Goal: Transaction & Acquisition: Purchase product/service

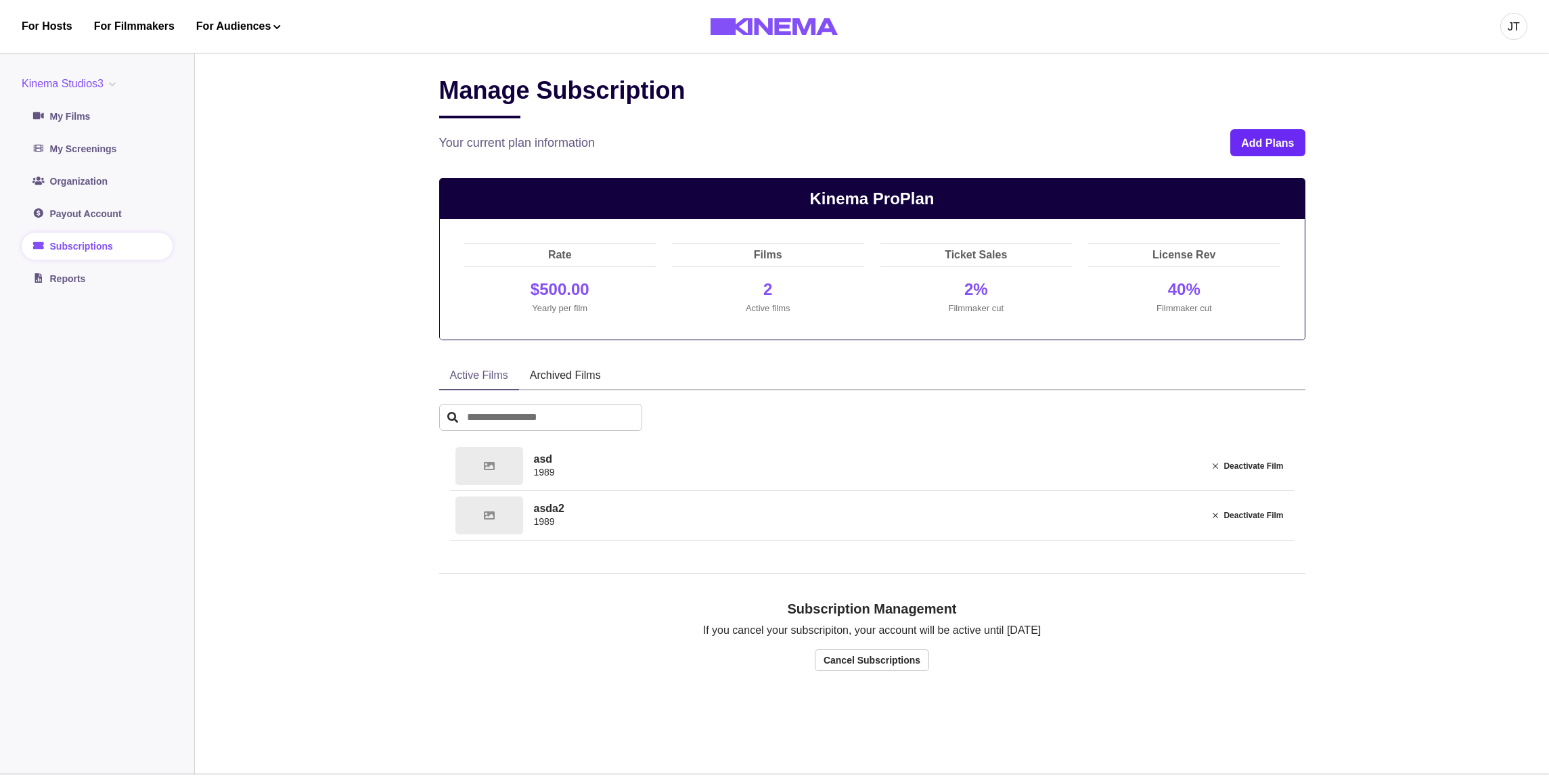
click at [1288, 145] on button "Add Plans" at bounding box center [1268, 143] width 74 height 27
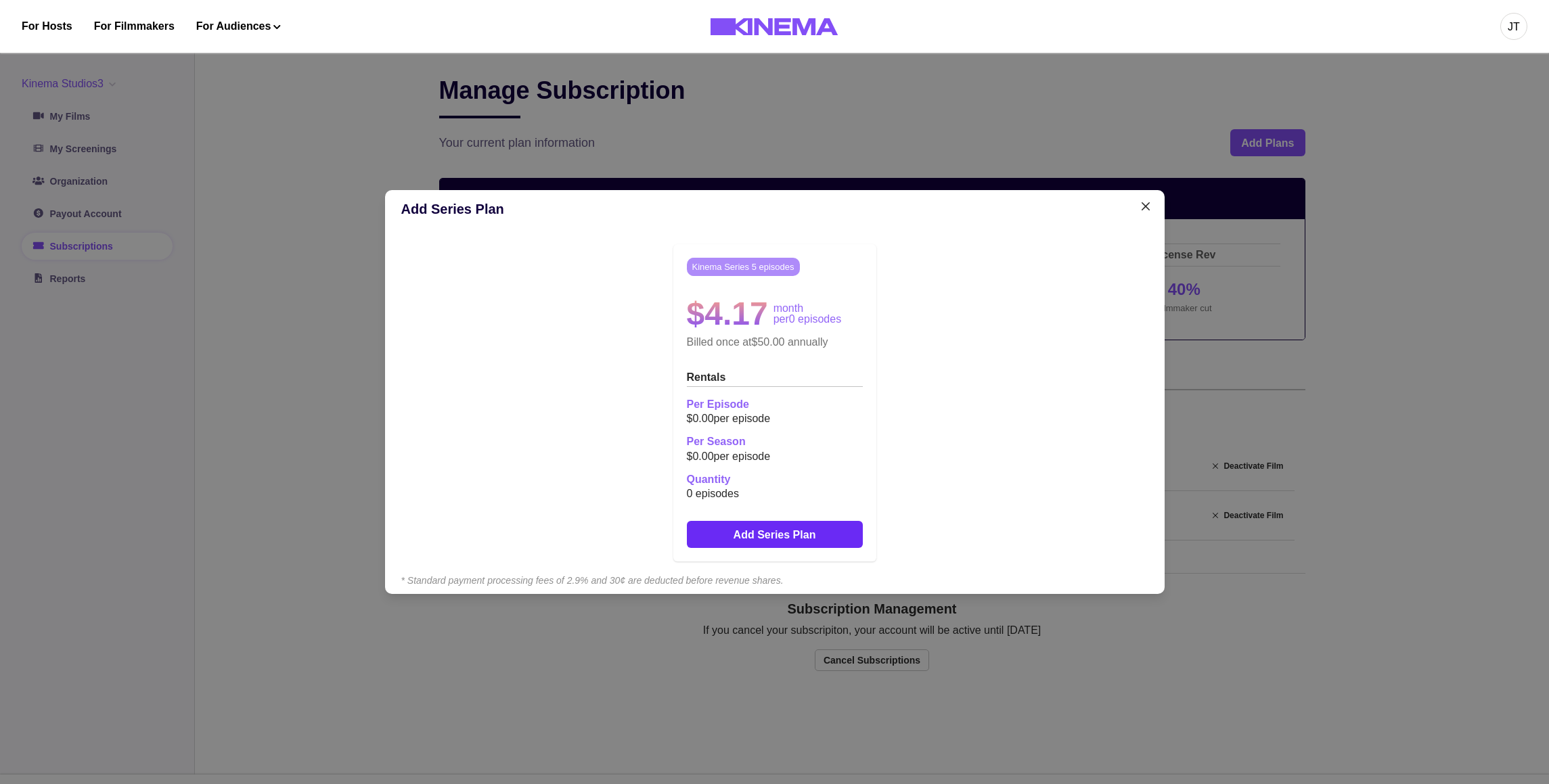
click at [780, 532] on button "Add Series Plan" at bounding box center [775, 534] width 176 height 27
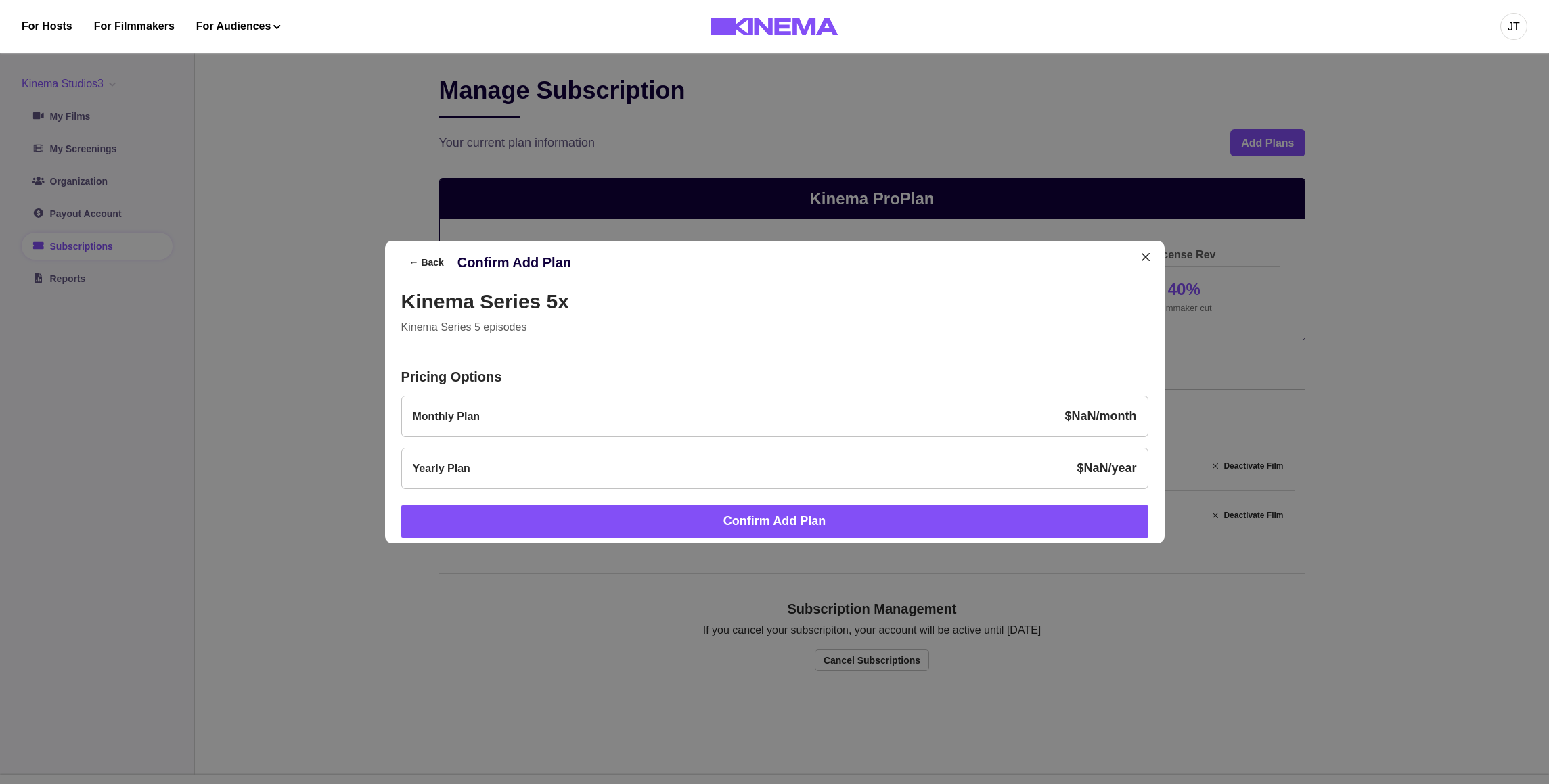
click at [726, 415] on div "Monthly Plan $ NaN /month" at bounding box center [774, 416] width 724 height 18
click at [743, 469] on div "Yearly Plan $ NaN /year" at bounding box center [774, 468] width 724 height 18
click at [735, 425] on div "Monthly Plan $ NaN /month" at bounding box center [774, 416] width 724 height 18
click at [734, 456] on div "Yearly Plan $ NaN /year" at bounding box center [774, 468] width 748 height 42
click at [724, 412] on div "Monthly Plan $ NaN /month" at bounding box center [774, 416] width 724 height 18
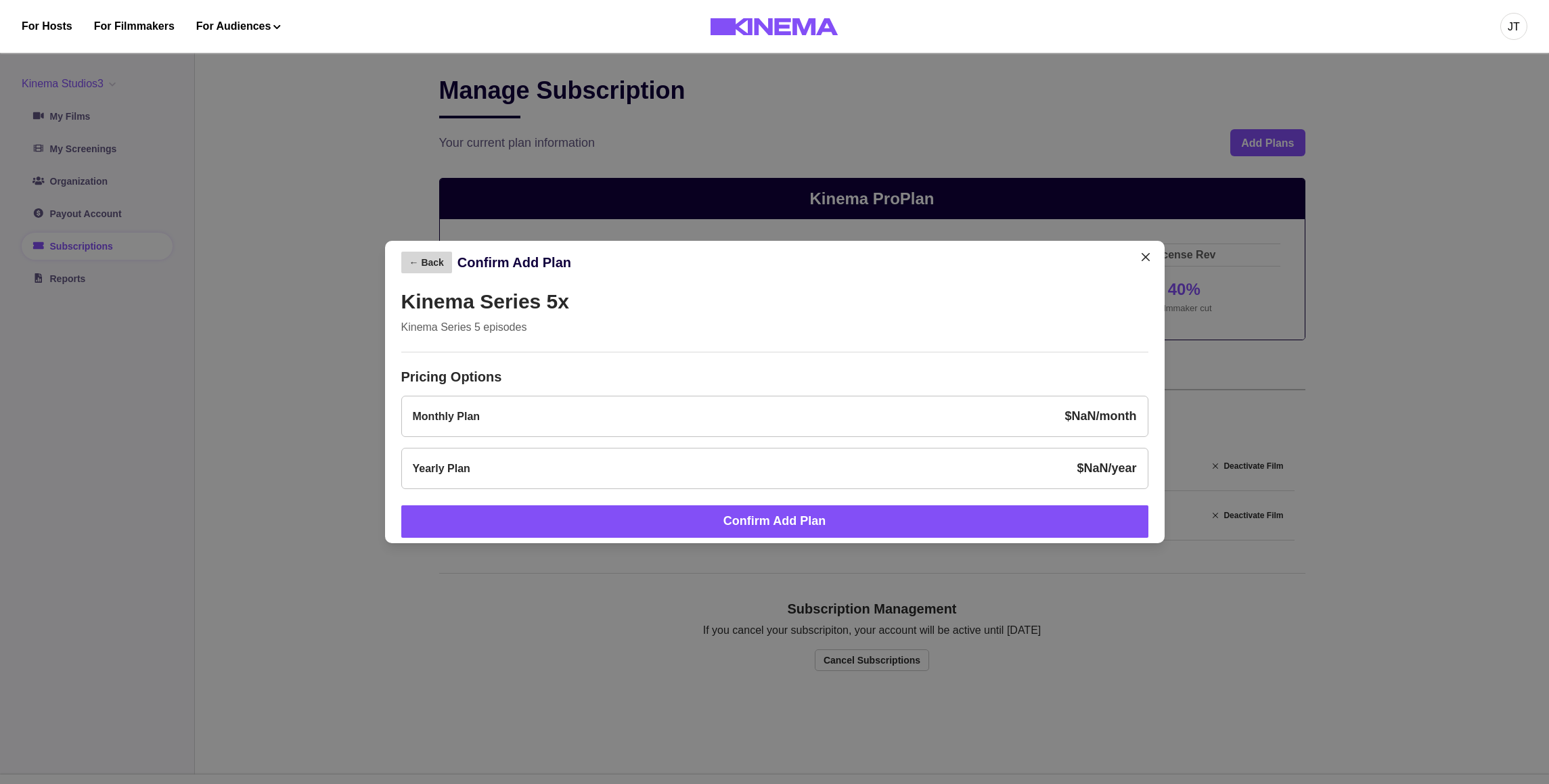
click at [422, 266] on button "← Back" at bounding box center [426, 262] width 51 height 22
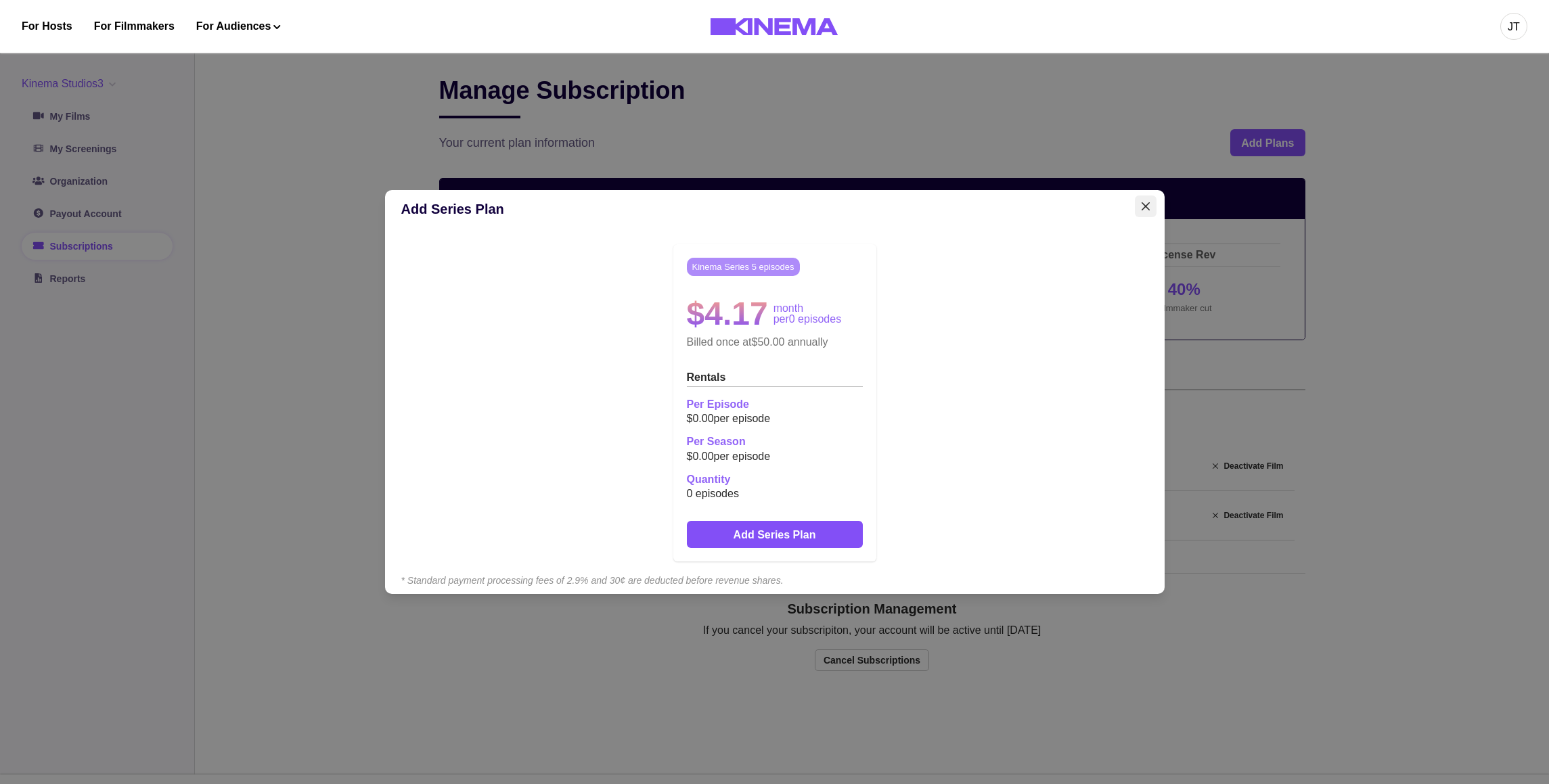
click at [1143, 209] on button "Close" at bounding box center [1146, 207] width 22 height 22
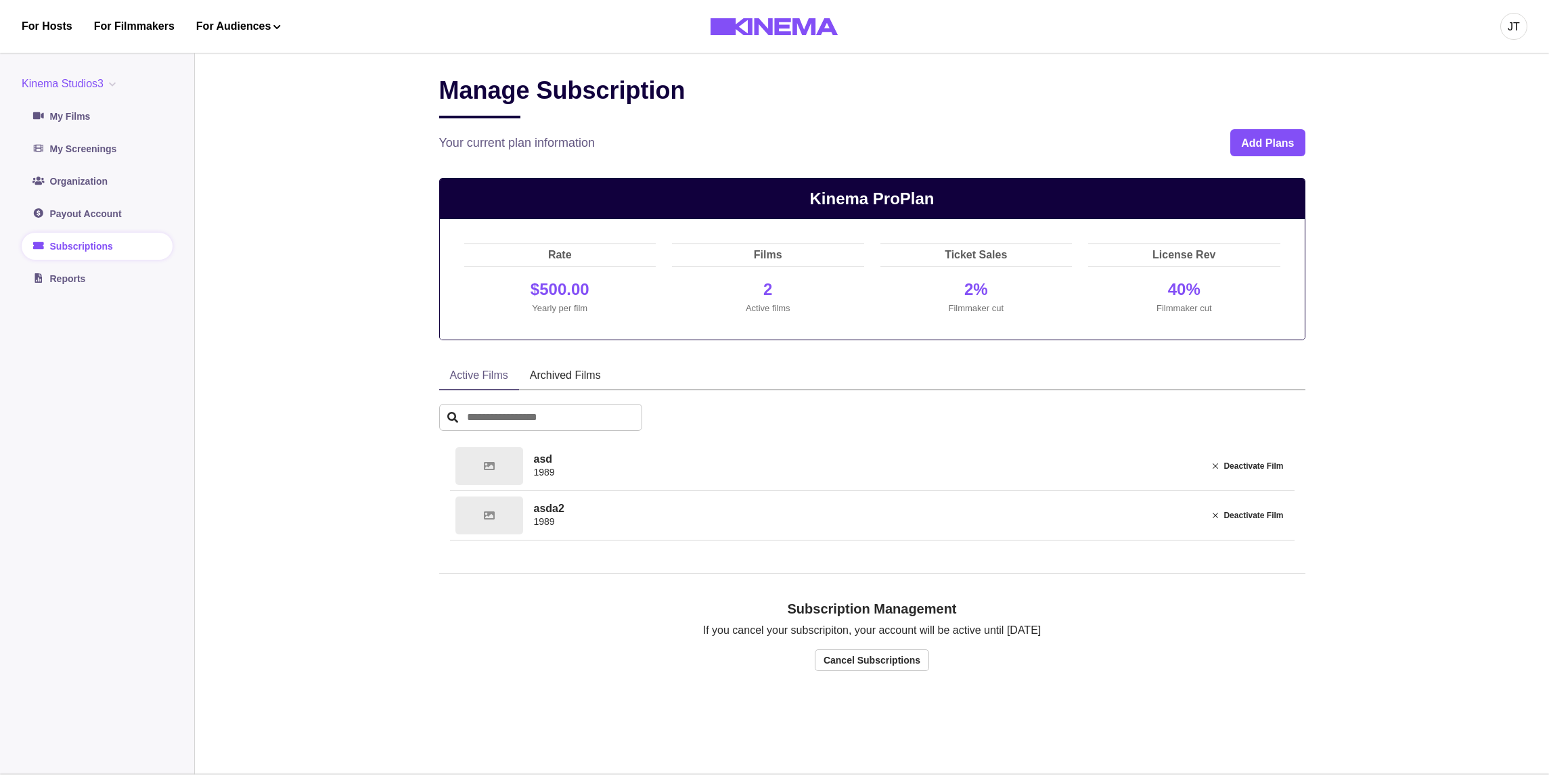
click at [83, 78] on button "Kinema Studios3" at bounding box center [71, 84] width 99 height 16
click at [57, 185] on button "org3" at bounding box center [98, 188] width 151 height 25
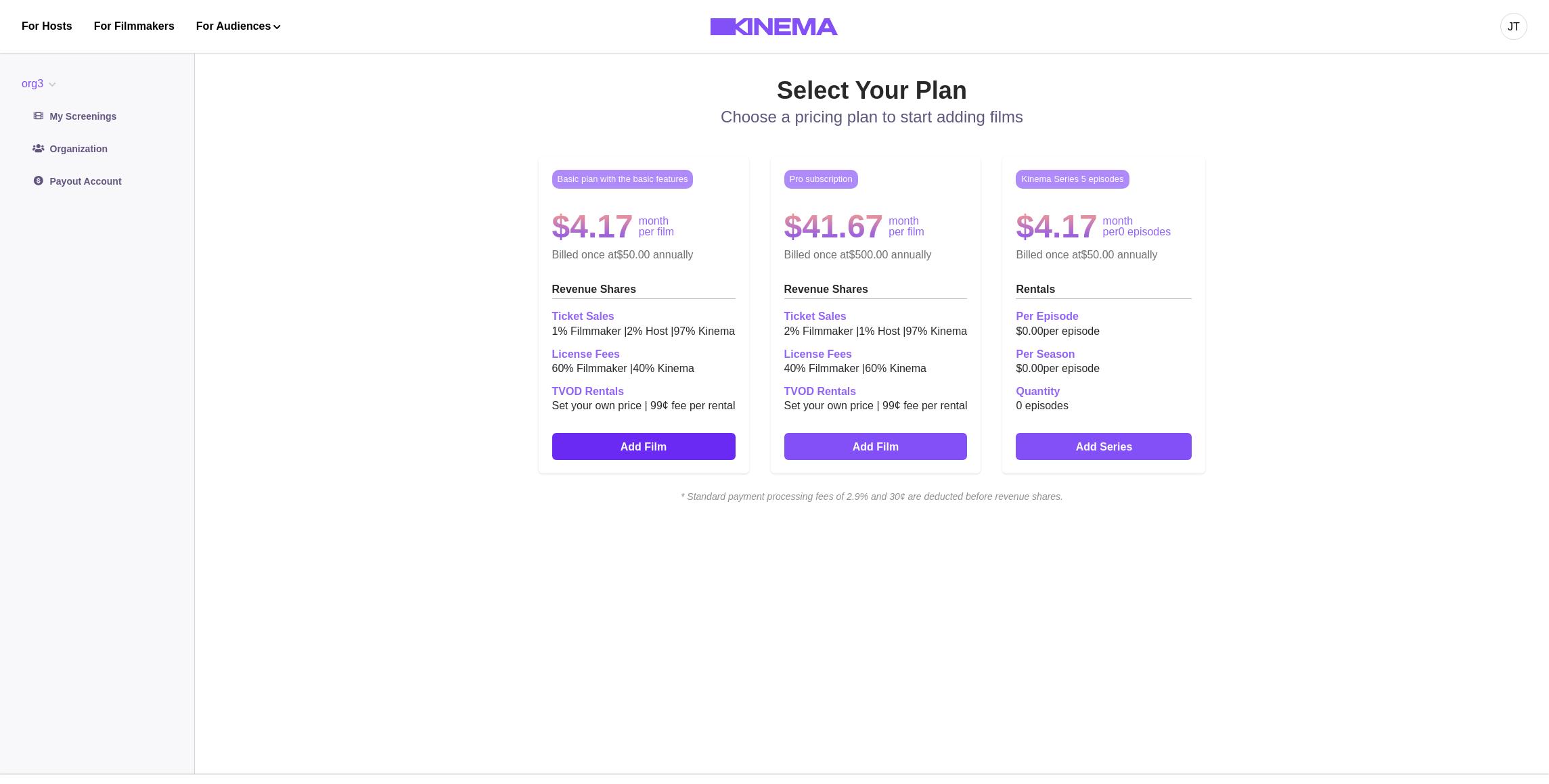
click at [678, 441] on link "Add Film" at bounding box center [644, 445] width 183 height 27
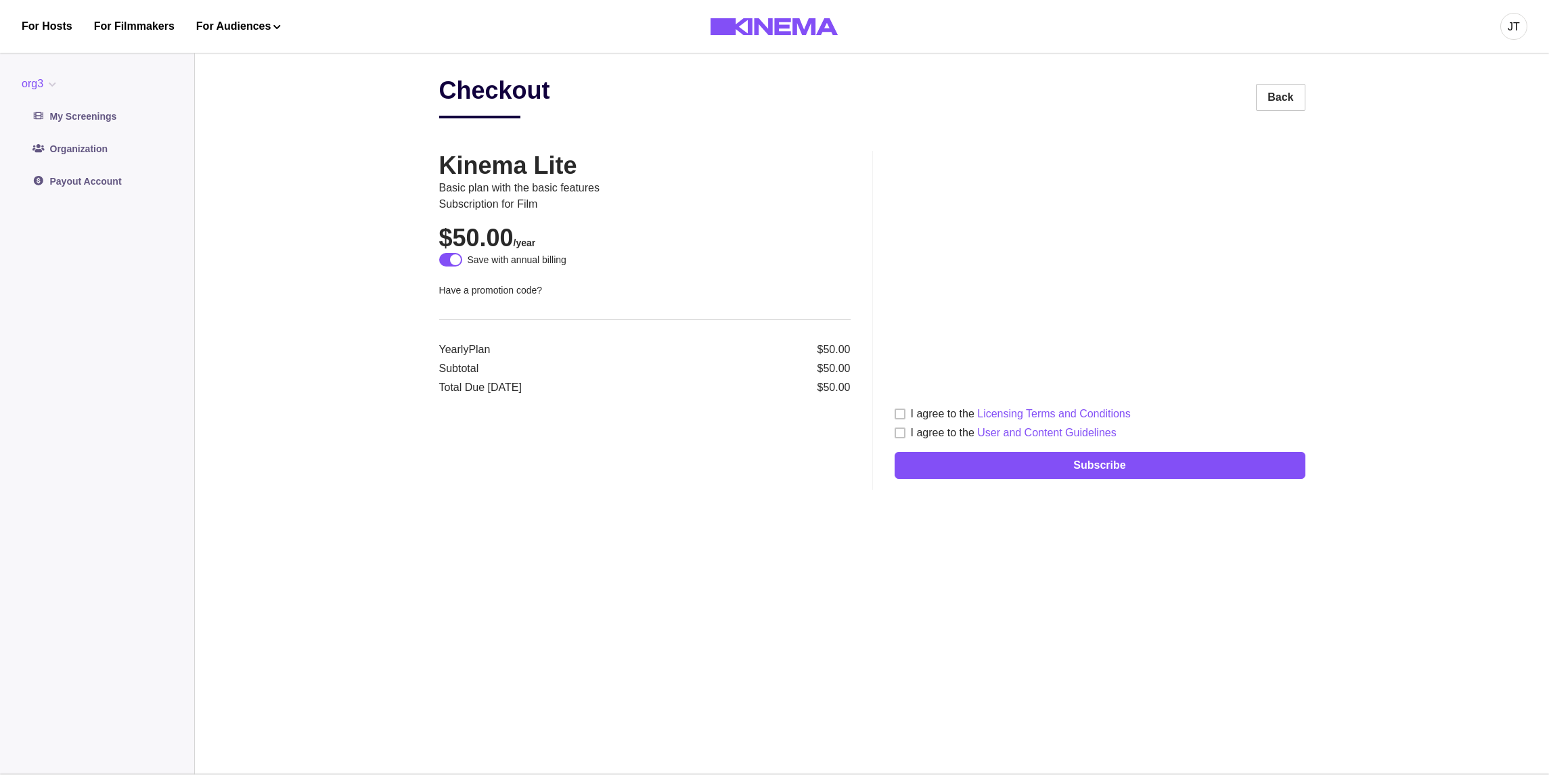
click at [31, 79] on button "org3" at bounding box center [42, 84] width 40 height 16
click at [81, 122] on button "Kinema Studios3" at bounding box center [98, 116] width 151 height 25
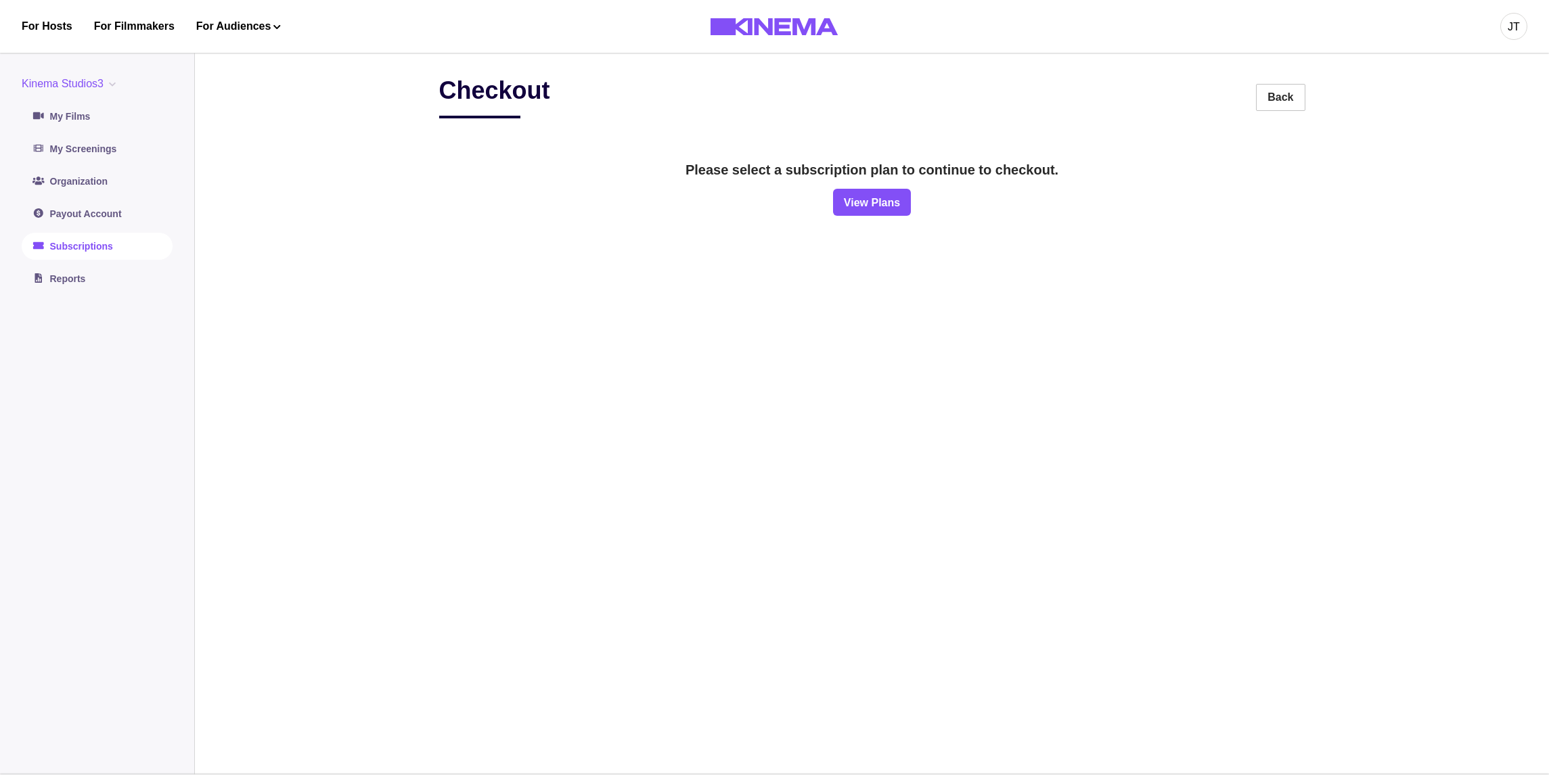
click at [99, 249] on link "Subscriptions" at bounding box center [97, 245] width 151 height 27
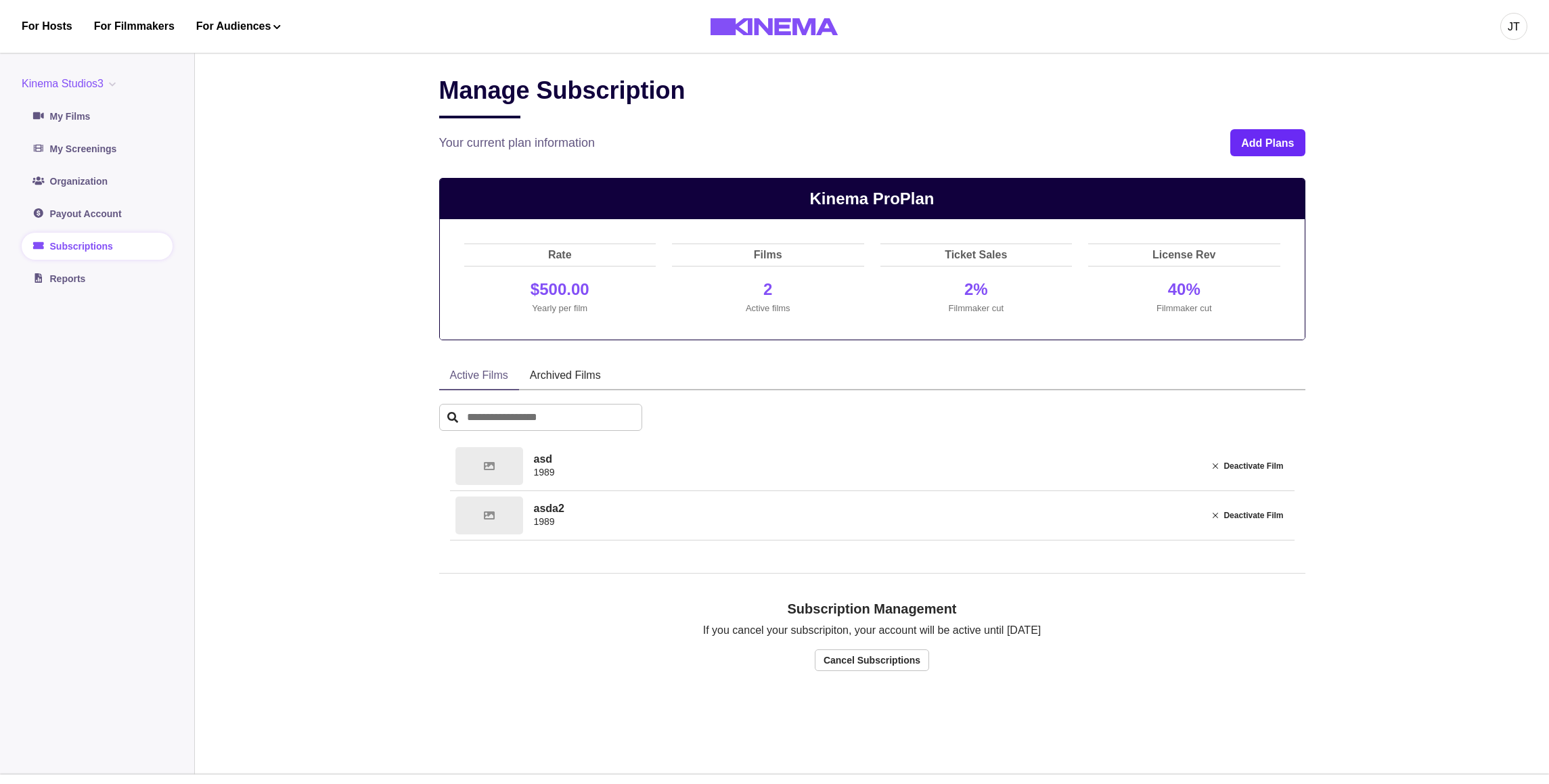
click at [1259, 156] on button "Add Plans" at bounding box center [1268, 143] width 74 height 27
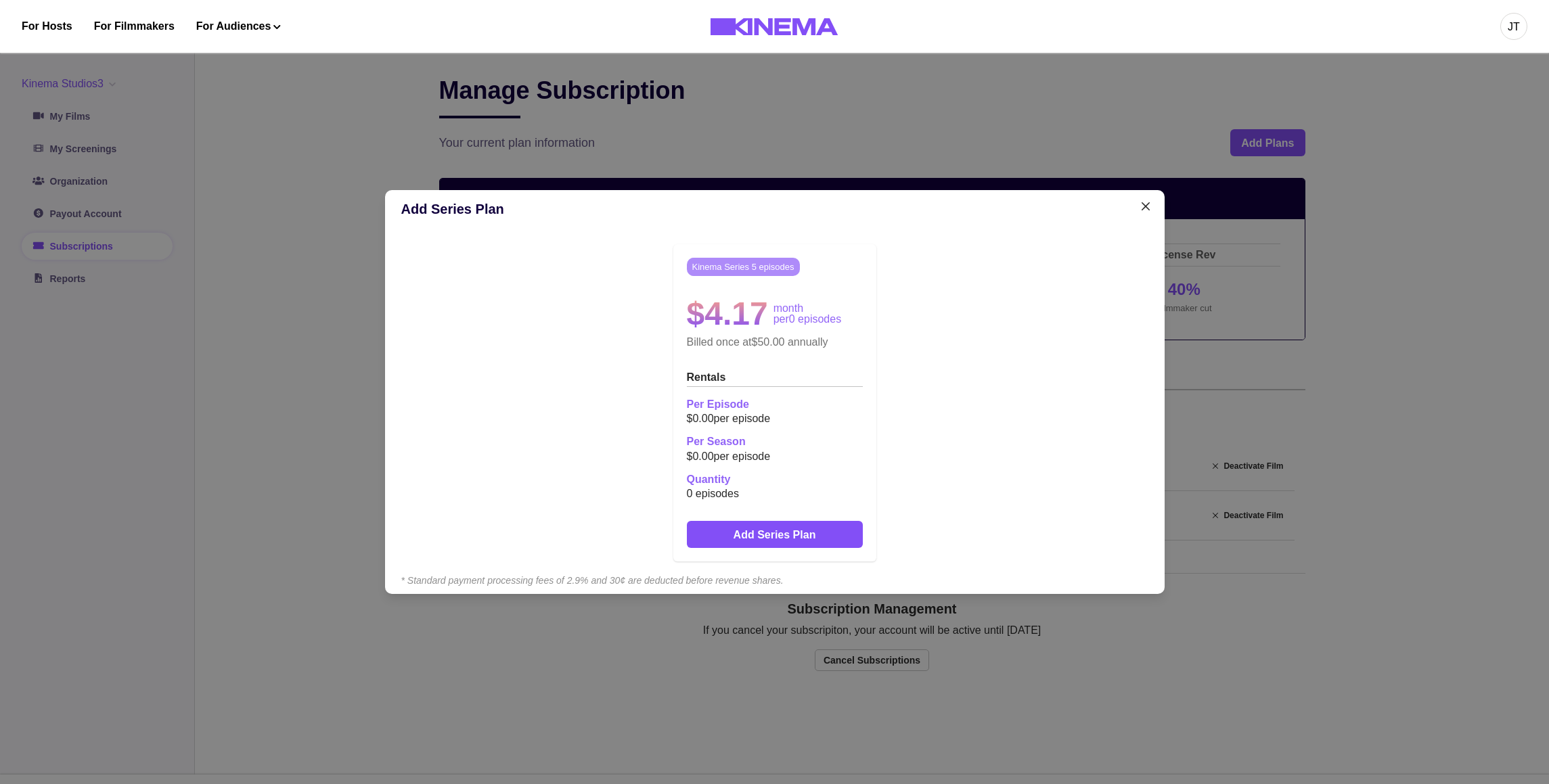
click at [685, 122] on div "Add Series Plan Kinema Series 5 episodes $4.17 month per 0 episodes Billed once…" at bounding box center [774, 392] width 1549 height 784
click at [788, 526] on button "Add Series Plan" at bounding box center [775, 534] width 176 height 27
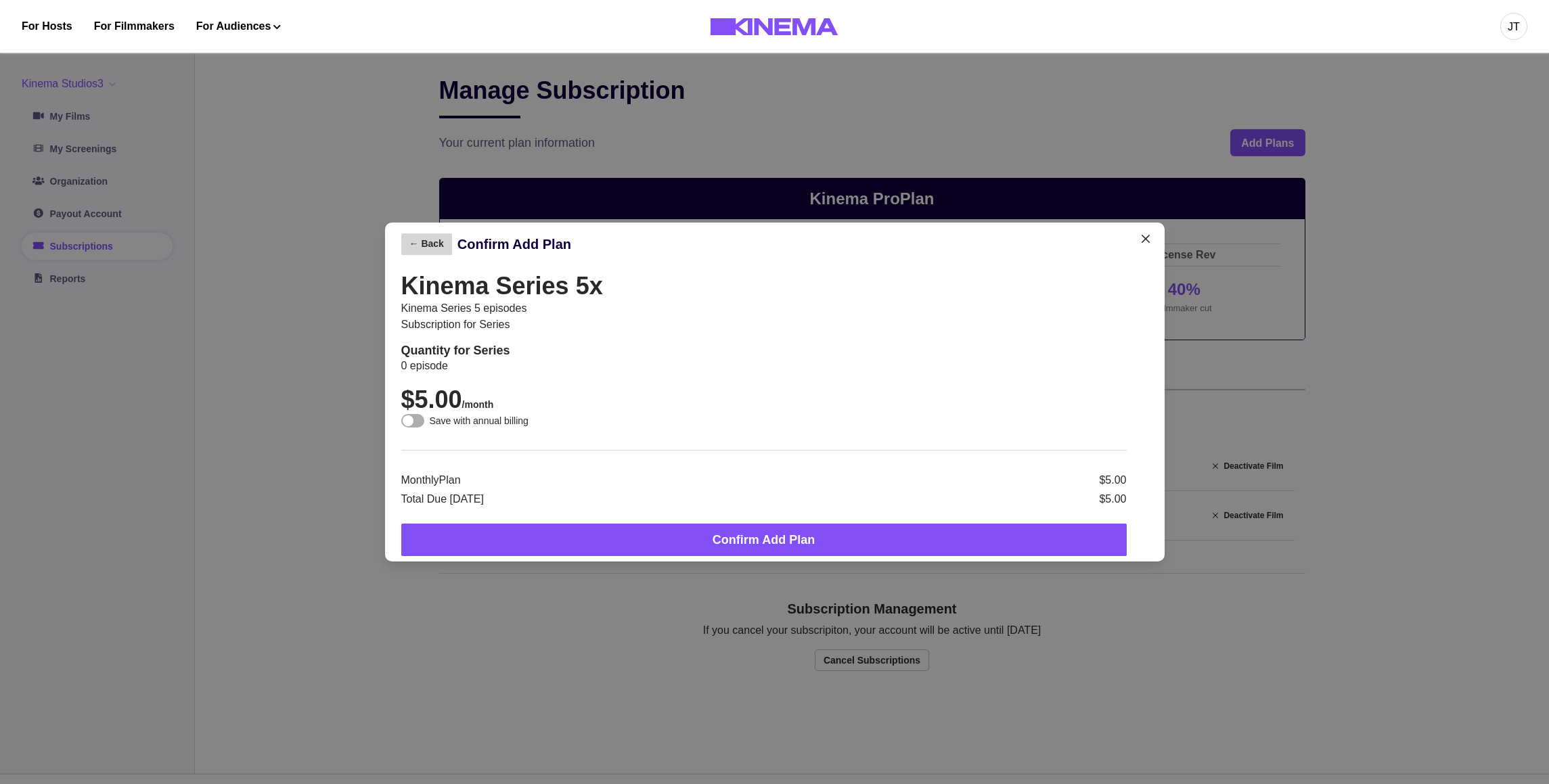
click at [429, 242] on button "← Back" at bounding box center [426, 245] width 51 height 22
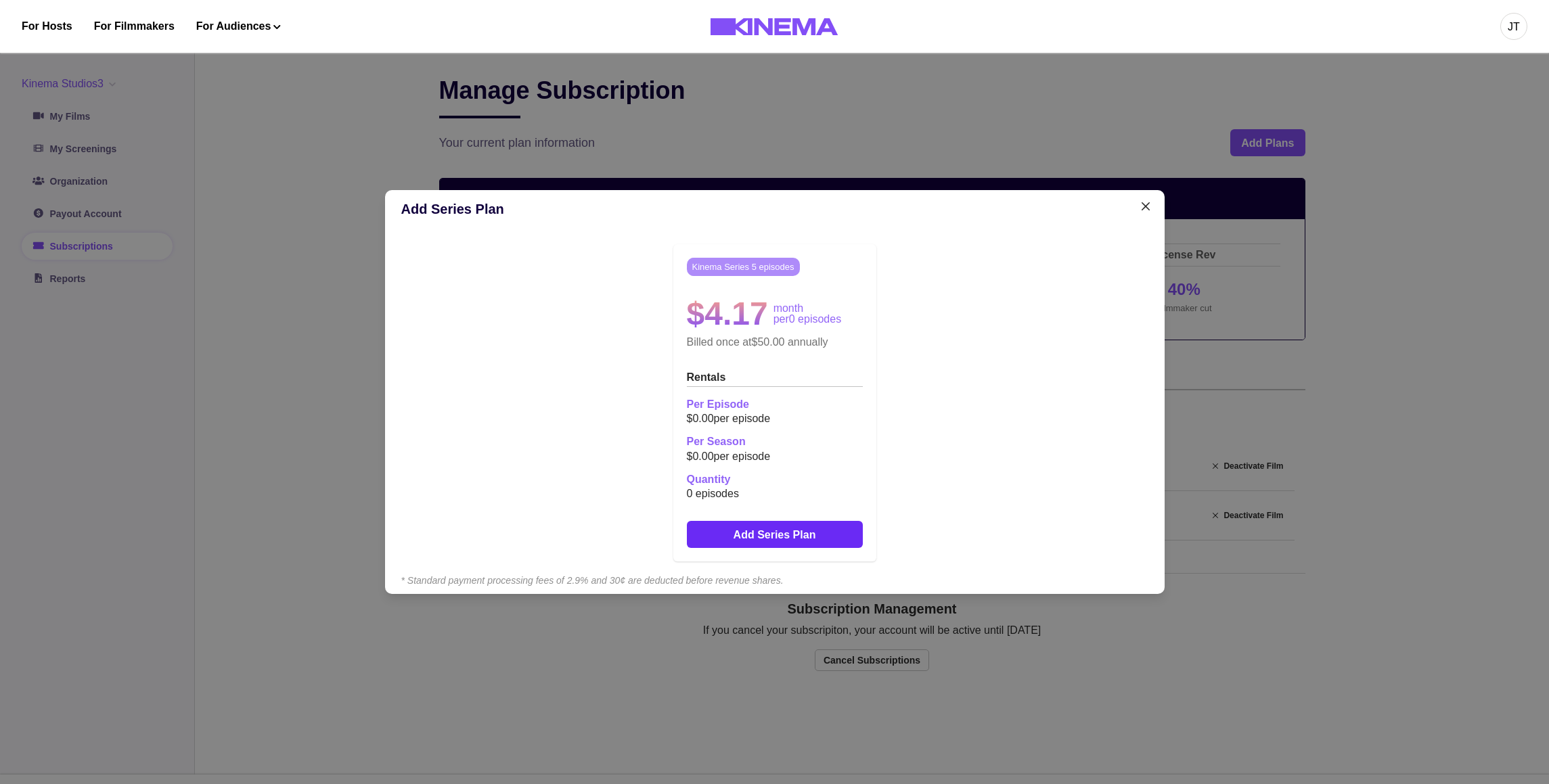
click at [745, 541] on button "Add Series Plan" at bounding box center [775, 534] width 176 height 27
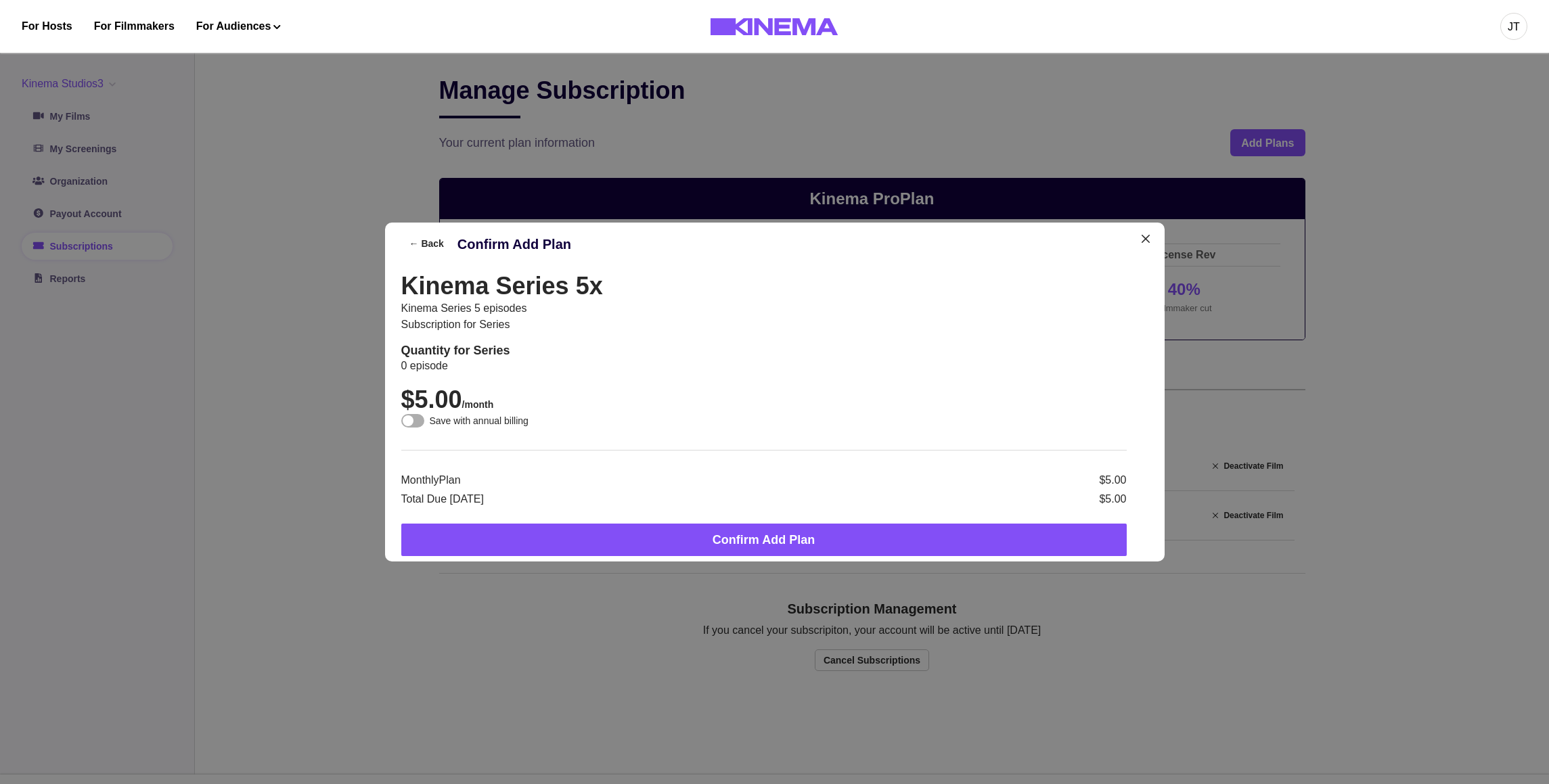
click at [425, 423] on span at bounding box center [412, 421] width 23 height 14
click at [422, 423] on span at bounding box center [417, 421] width 11 height 11
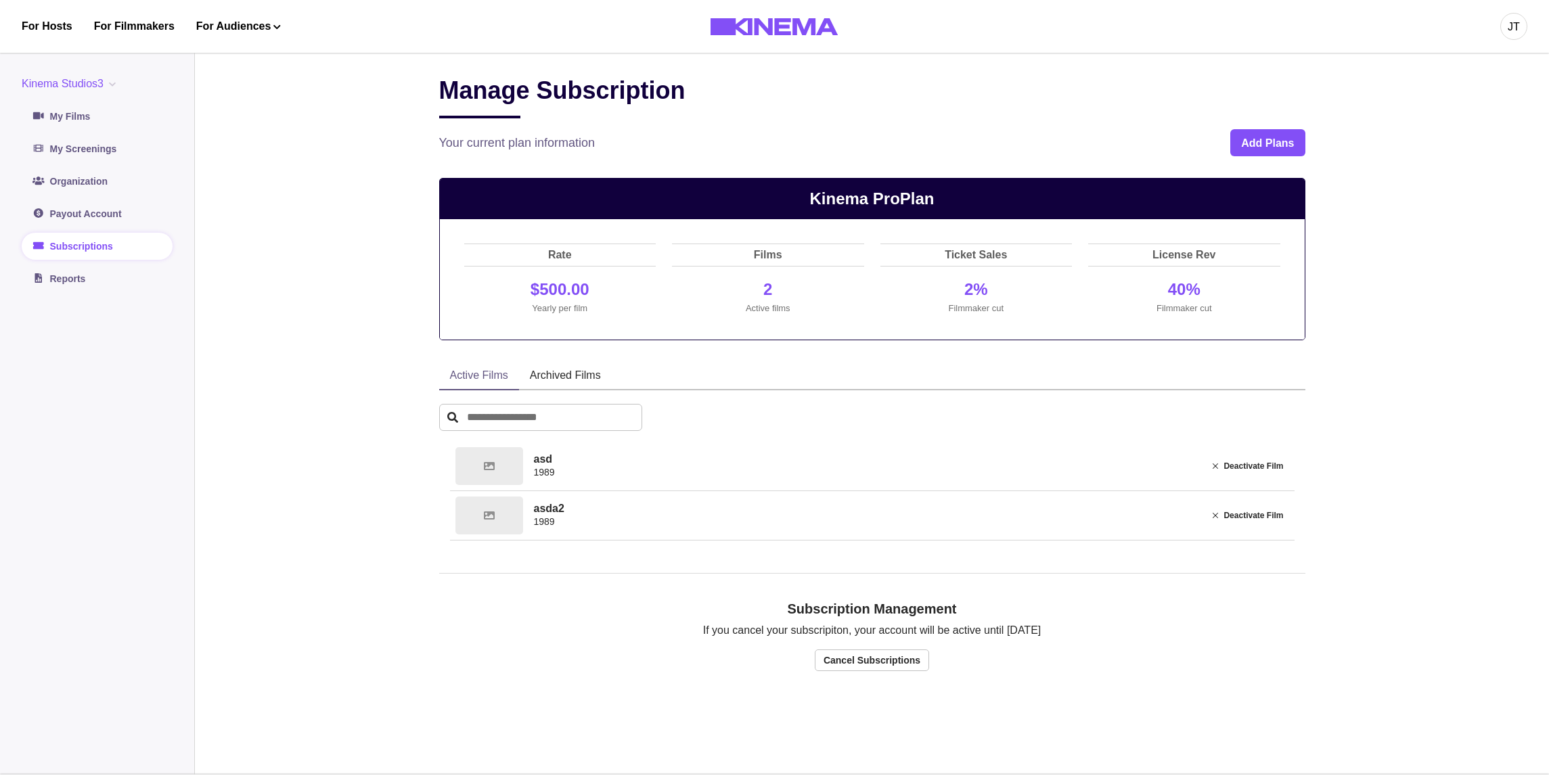
click at [84, 86] on button "Kinema Studios3" at bounding box center [71, 84] width 99 height 16
click at [74, 145] on button "Org2" at bounding box center [98, 140] width 151 height 25
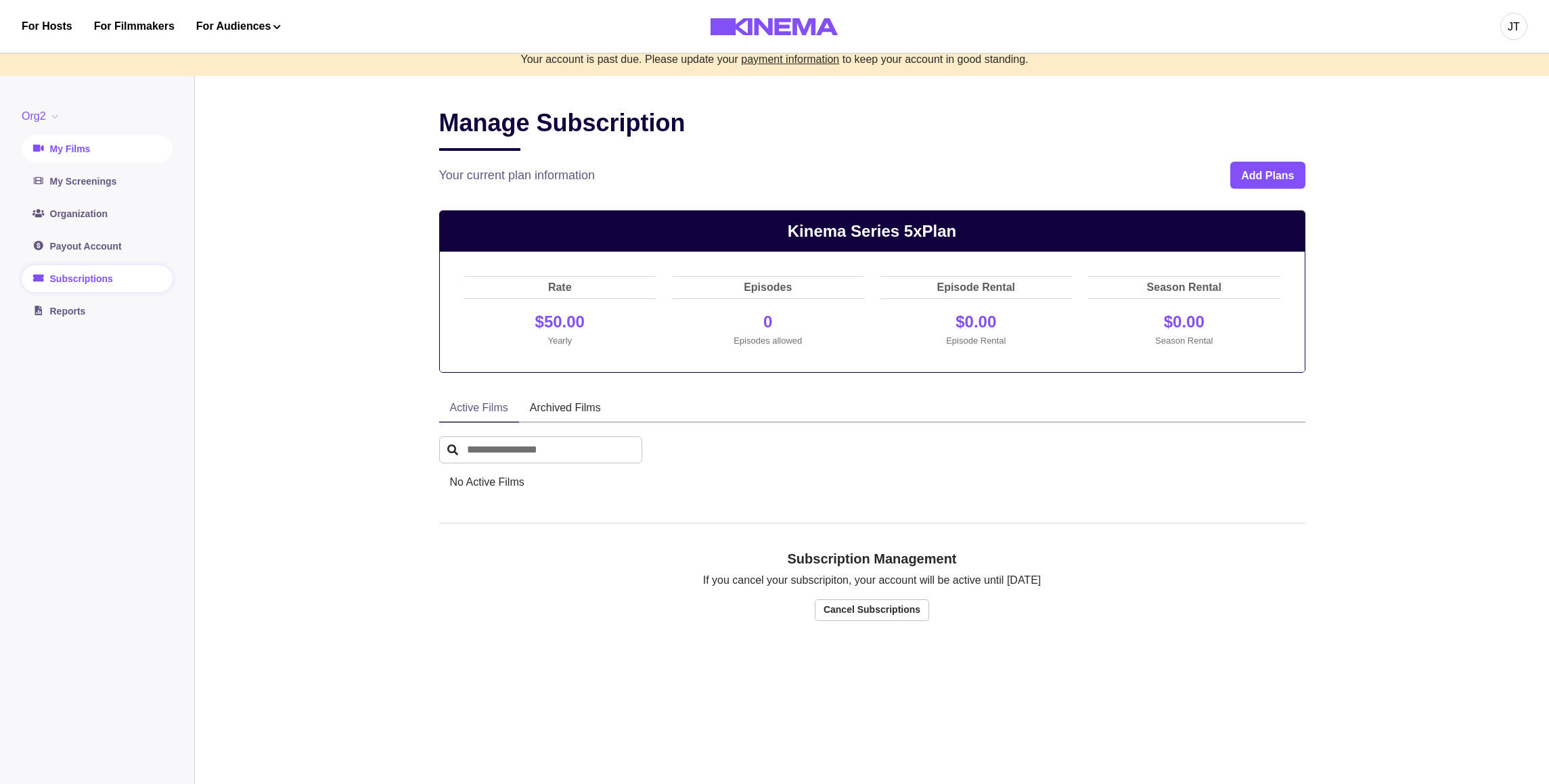
click at [64, 152] on link "My Films" at bounding box center [97, 148] width 151 height 27
click at [44, 123] on button "Org2" at bounding box center [43, 116] width 42 height 16
click at [58, 221] on button "org3" at bounding box center [98, 221] width 151 height 25
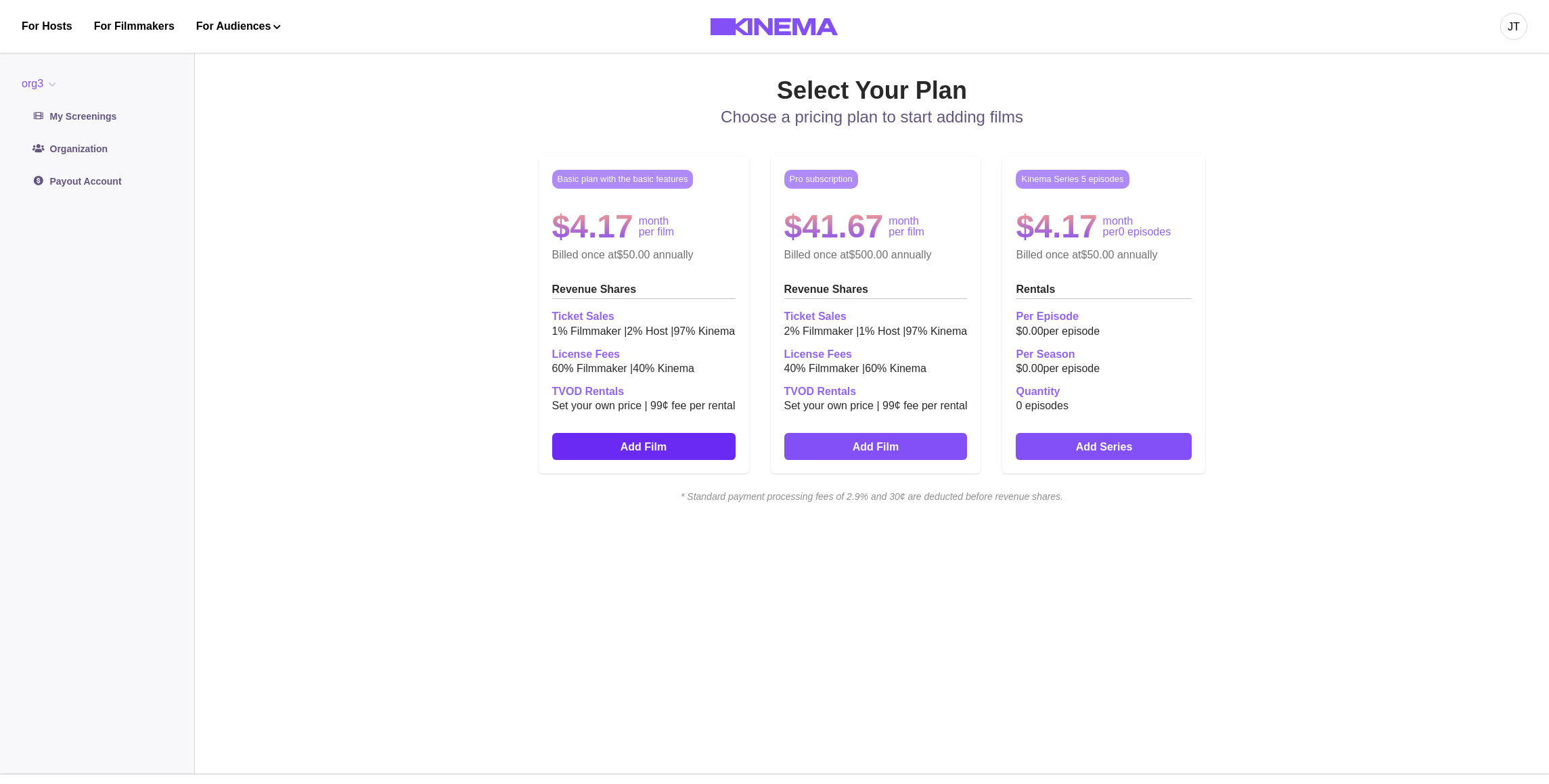
click at [680, 447] on link "Add Film" at bounding box center [644, 445] width 183 height 27
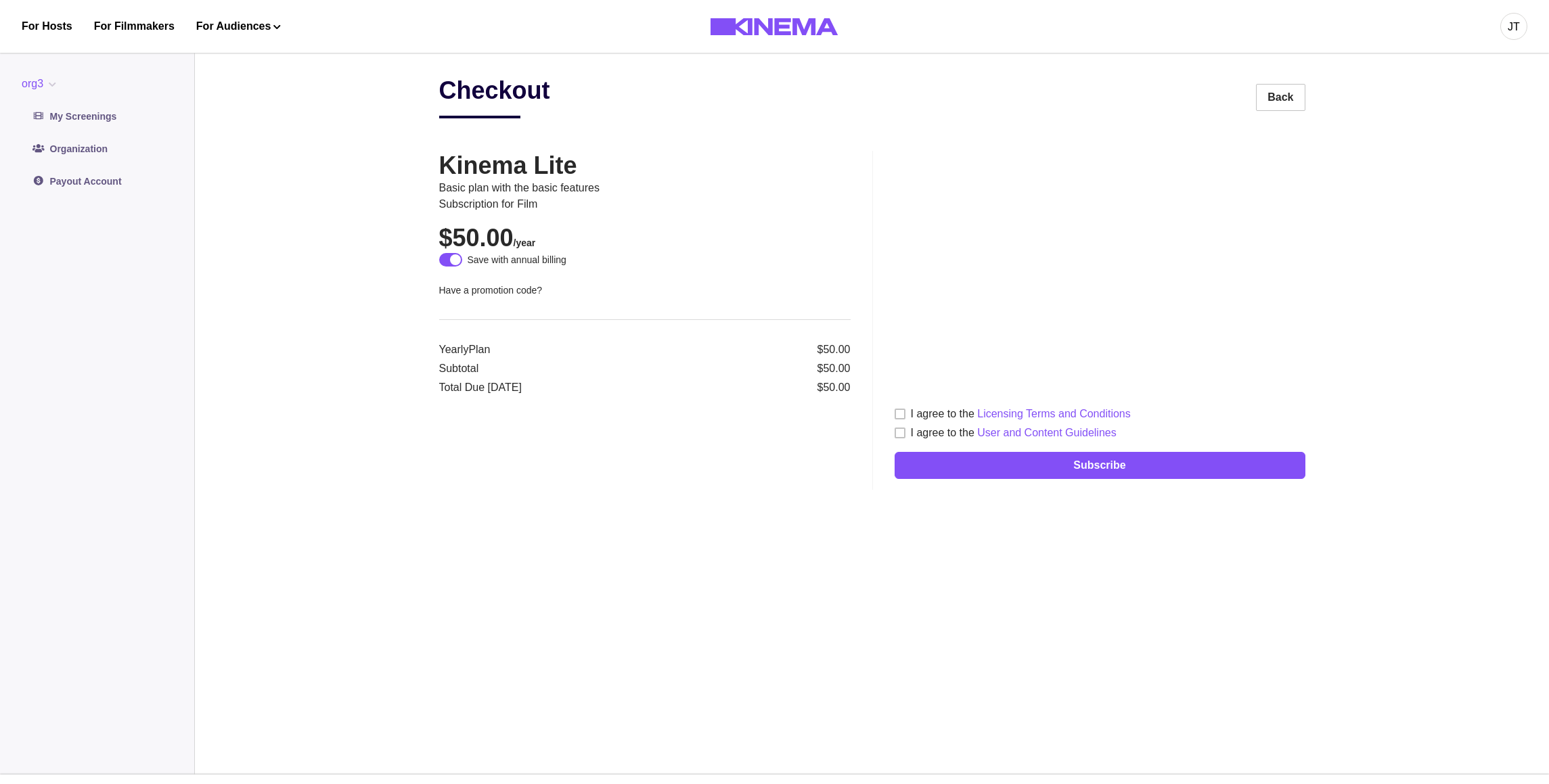
click at [732, 76] on div "Checkout Back" at bounding box center [873, 97] width 867 height 43
click at [36, 89] on button "org3" at bounding box center [42, 84] width 40 height 16
click at [54, 122] on button "Kinema Studios3" at bounding box center [98, 116] width 151 height 25
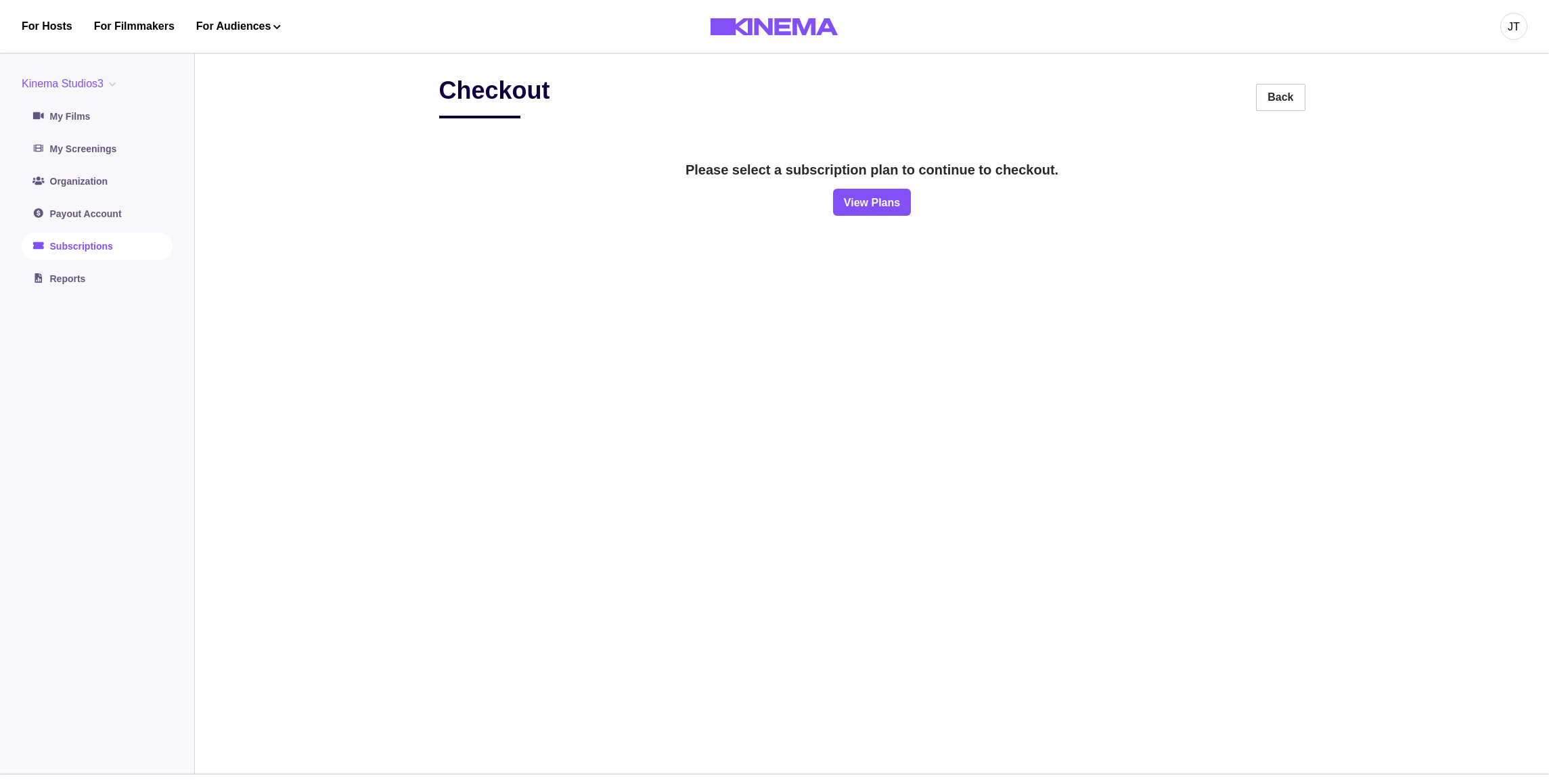
click at [86, 253] on link "Subscriptions" at bounding box center [97, 245] width 151 height 27
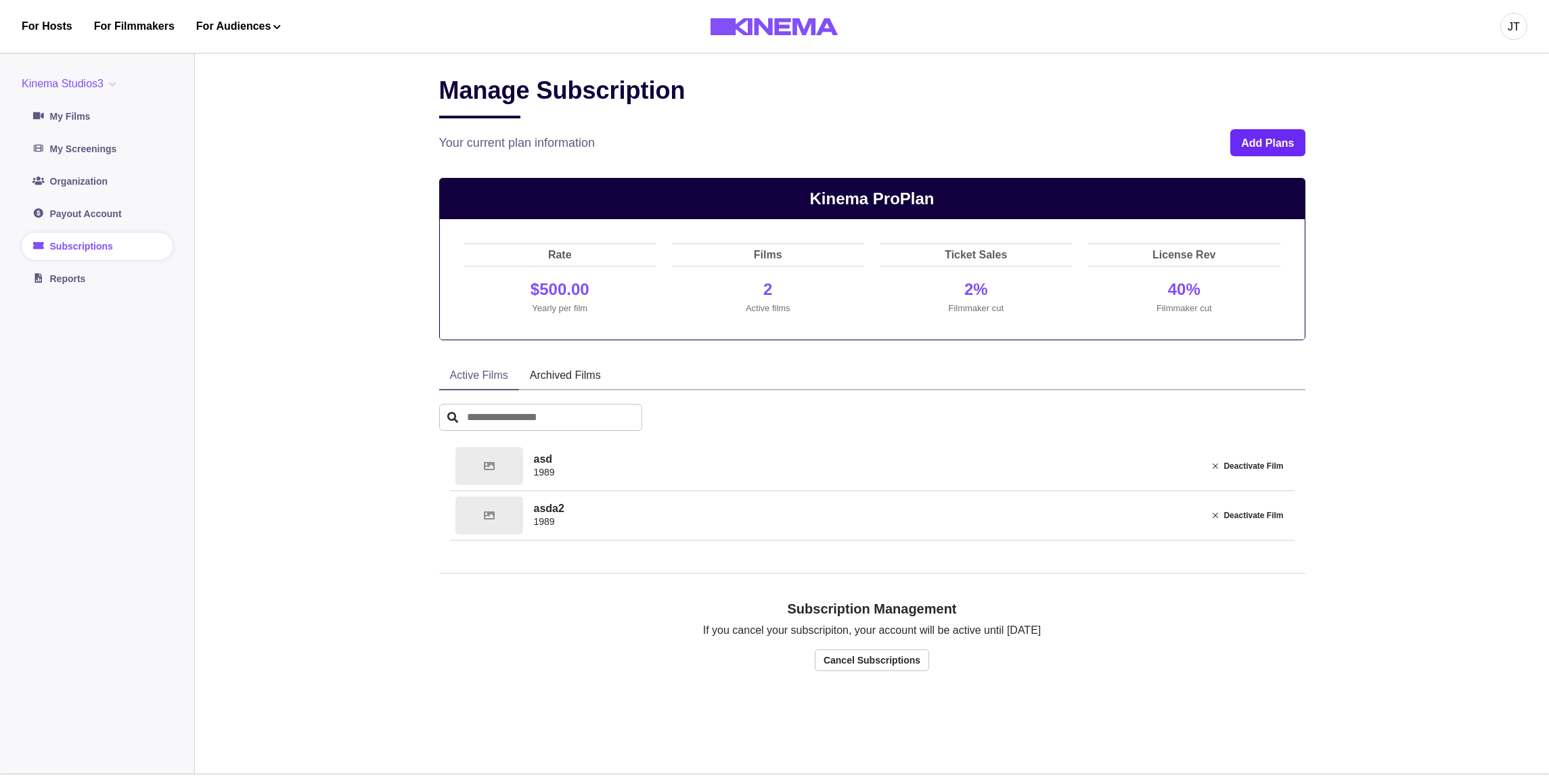
click at [1288, 143] on button "Add Plans" at bounding box center [1268, 143] width 74 height 27
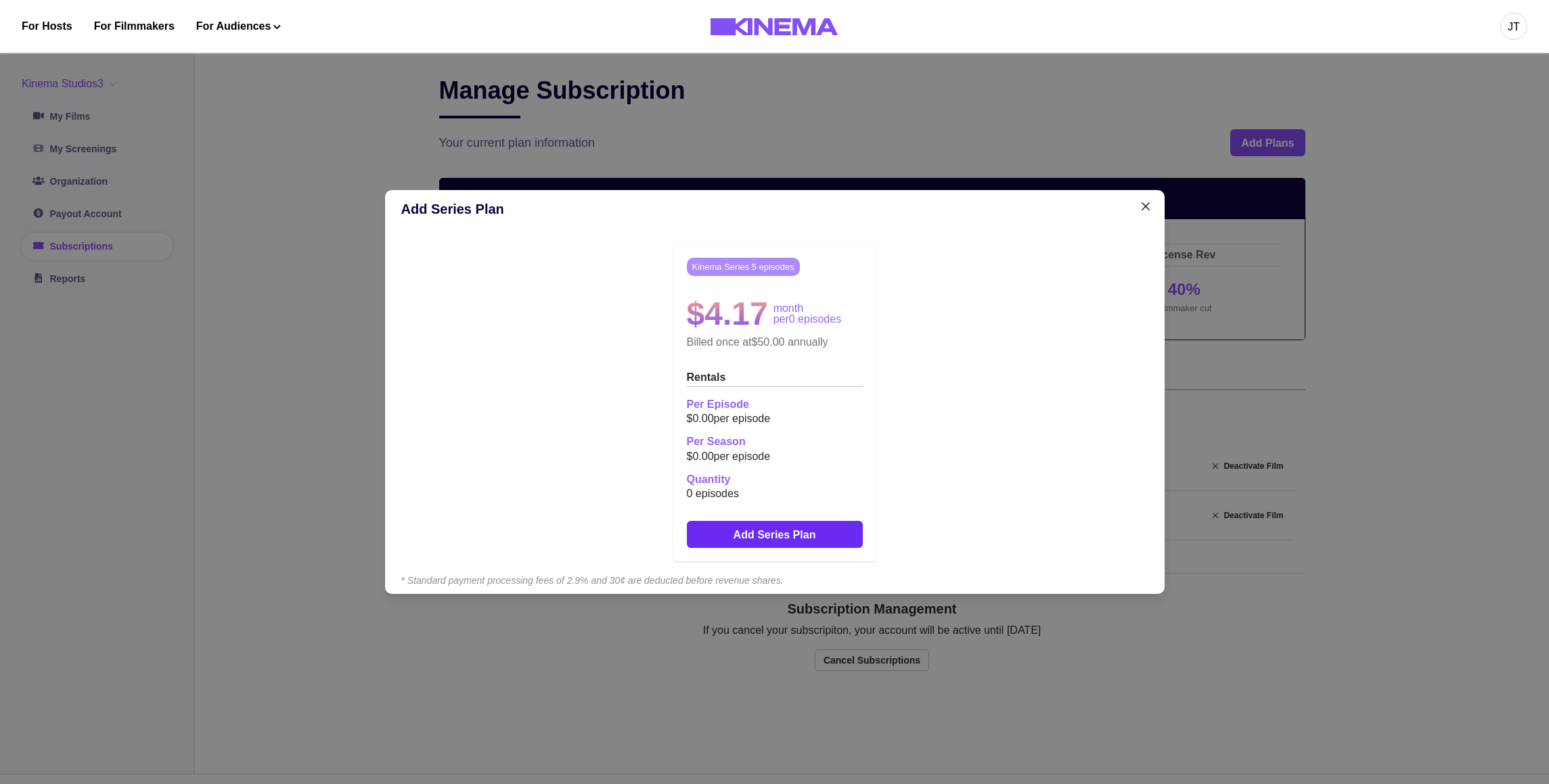
click at [802, 538] on button "Add Series Plan" at bounding box center [775, 534] width 176 height 27
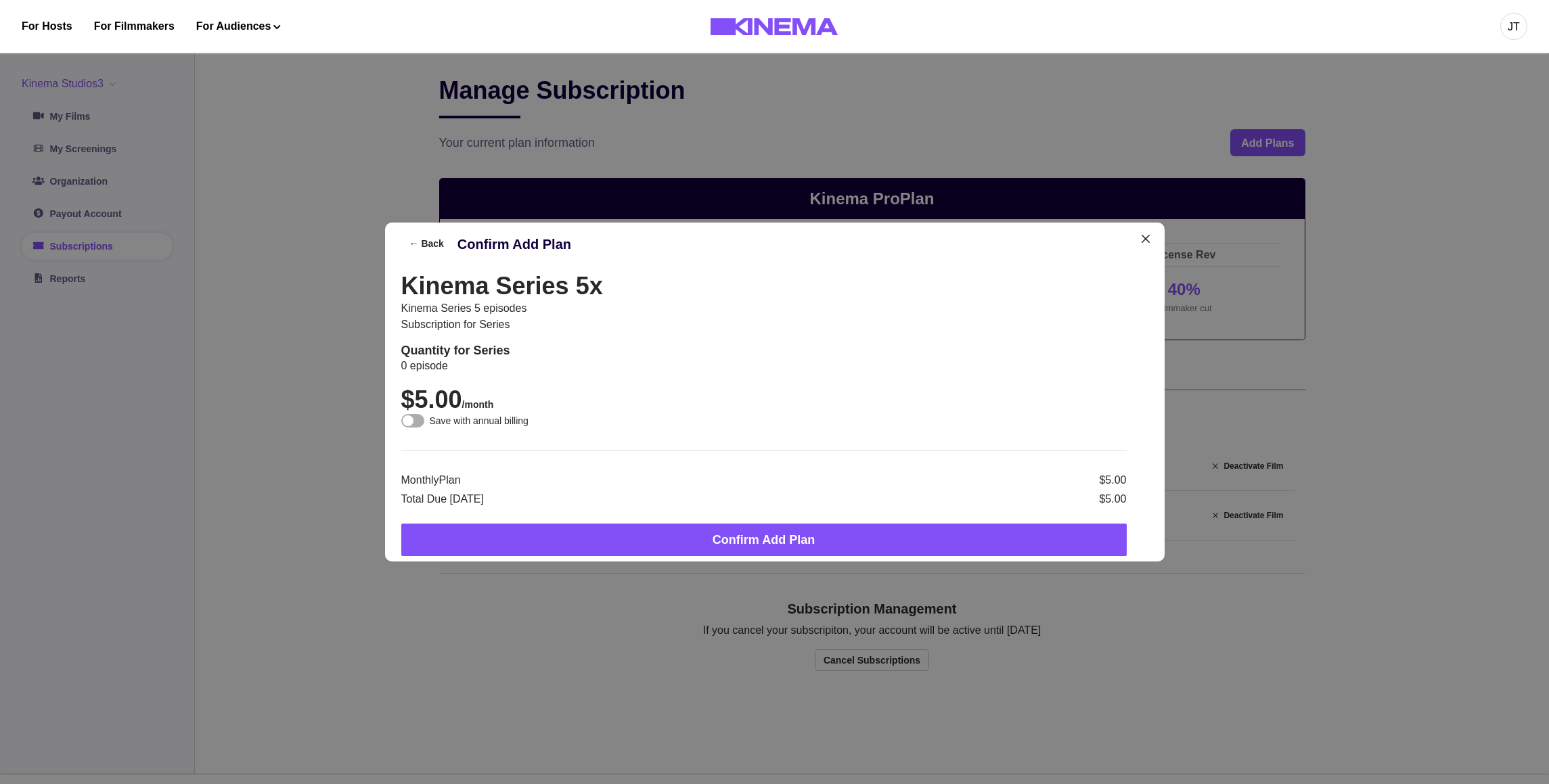
click at [462, 346] on h2 "Quantity for Series" at bounding box center [764, 350] width 726 height 15
drag, startPoint x: 436, startPoint y: 427, endPoint x: 558, endPoint y: 427, distance: 122.0
click at [558, 427] on div "Save with annual billing" at bounding box center [764, 421] width 726 height 14
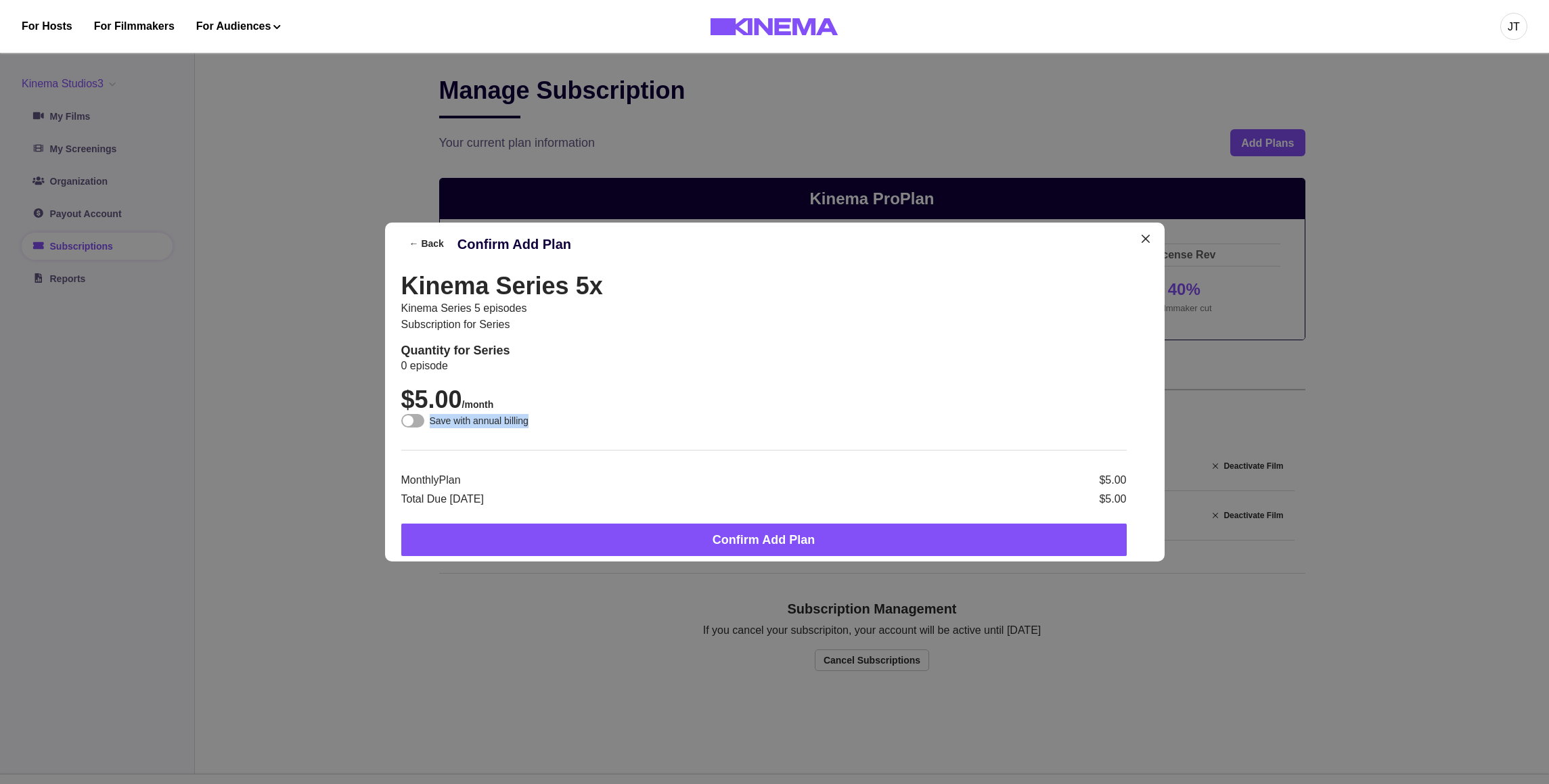
copy p "Save with annual billing"
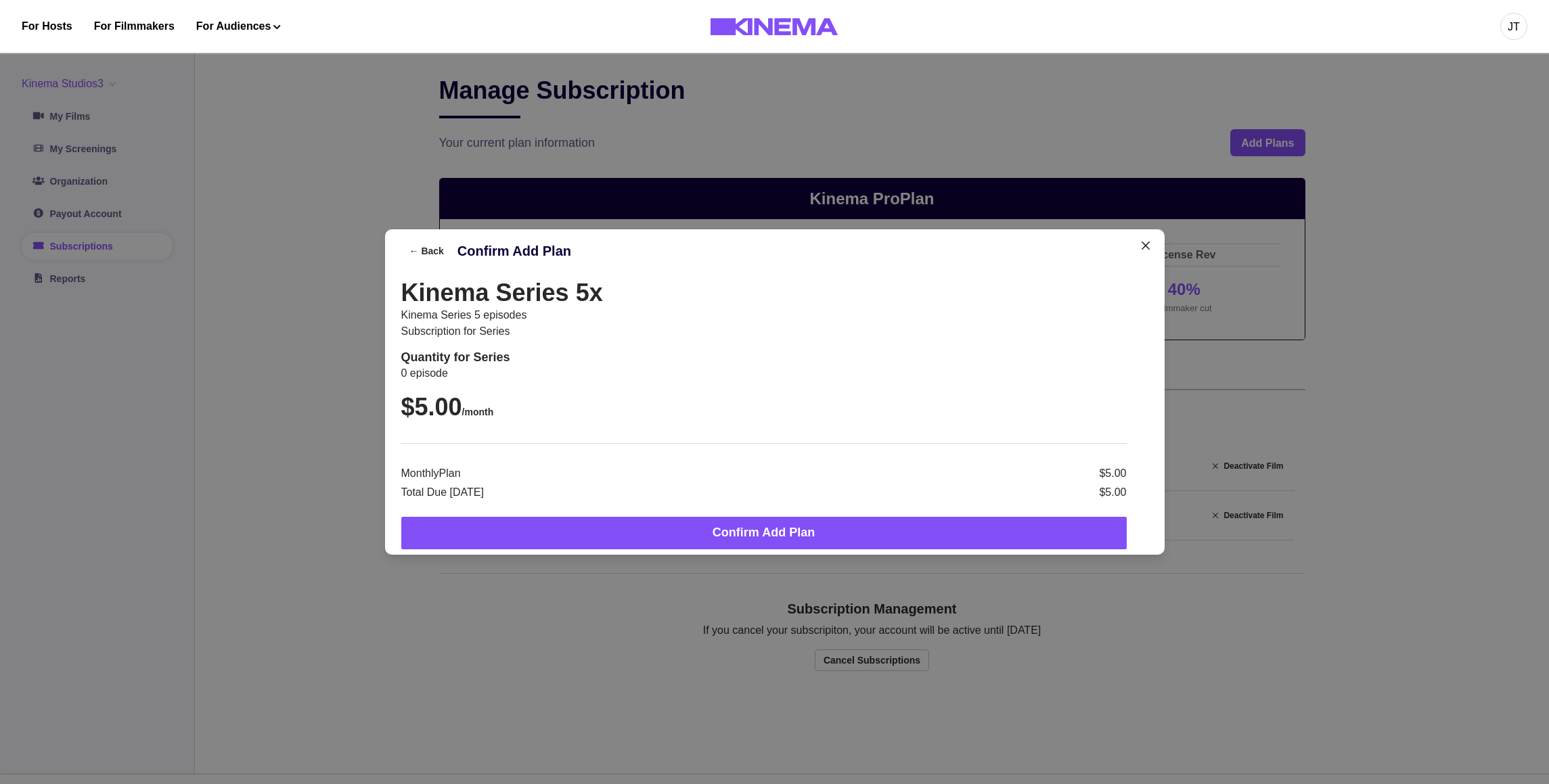
click at [300, 142] on div "← Back Confirm Add Plan Kinema Series 5x Kinema Series 5 episodes Subscription …" at bounding box center [774, 392] width 1549 height 784
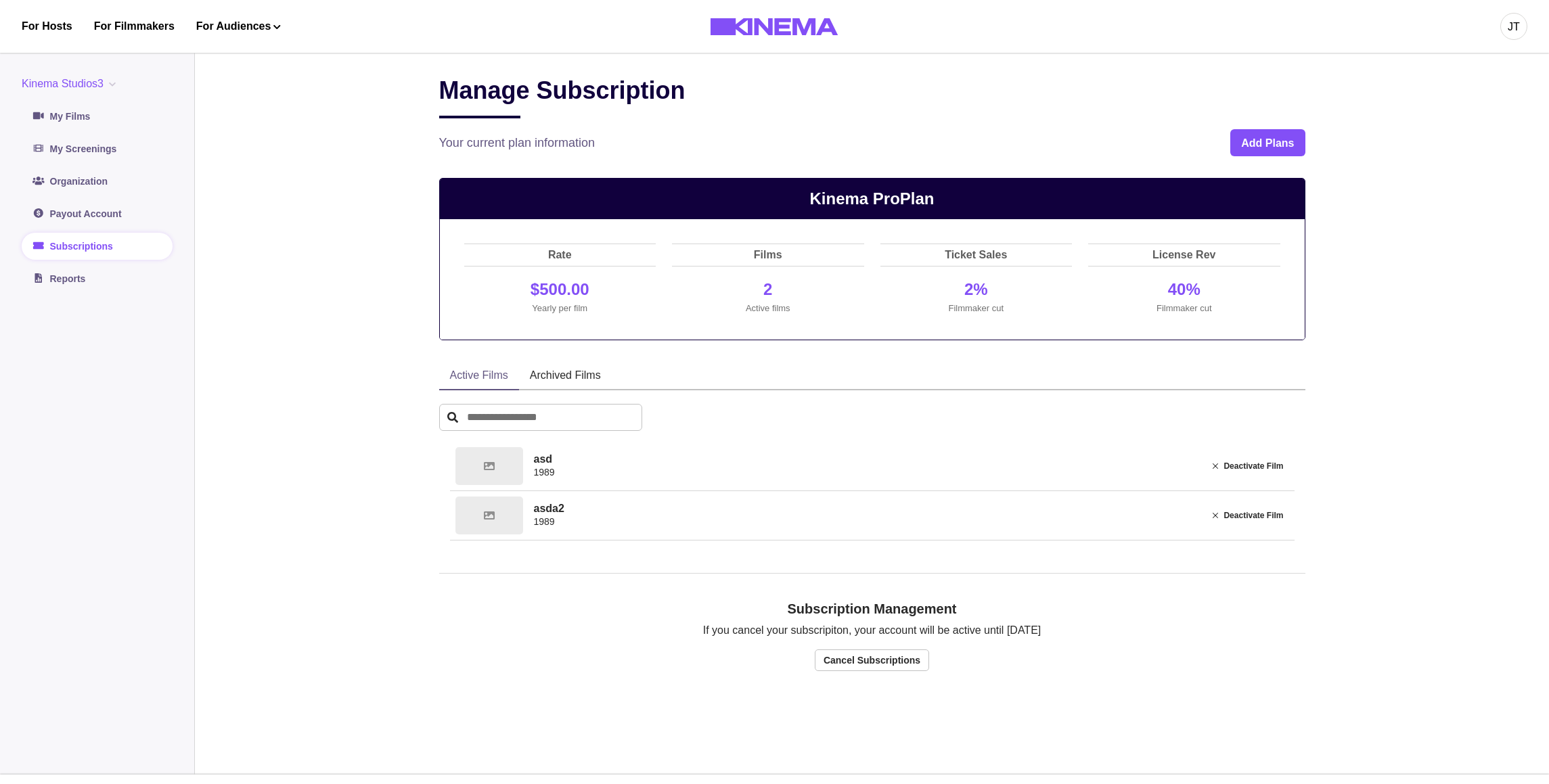
click at [348, 93] on main "Manage Subscription Your current plan information Add Plans Kinema Pro Plan Rat…" at bounding box center [873, 409] width 1355 height 732
click at [836, 148] on div "Your current plan information Add Plans" at bounding box center [873, 143] width 867 height 27
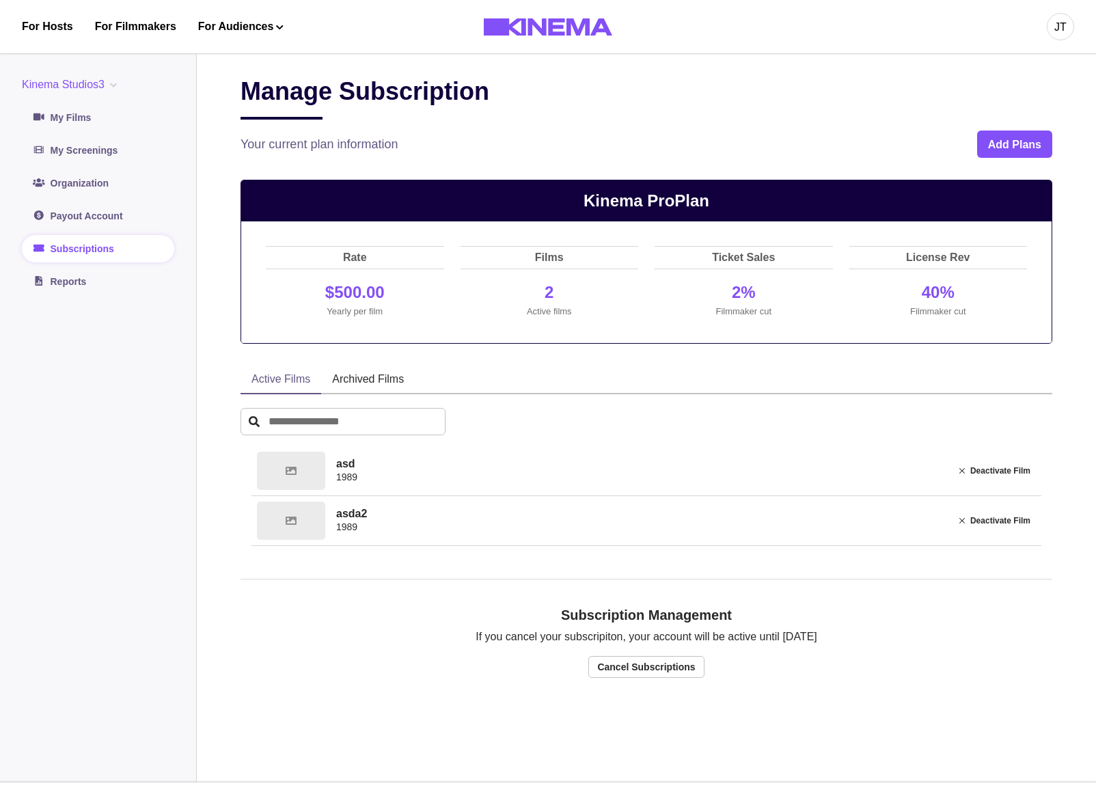
click at [858, 357] on div "Manage Subscription Your current plan information Add Plans Kinema Pro Plan Rat…" at bounding box center [647, 413] width 812 height 673
click at [937, 370] on div "Active Films Archived Films" at bounding box center [647, 380] width 812 height 29
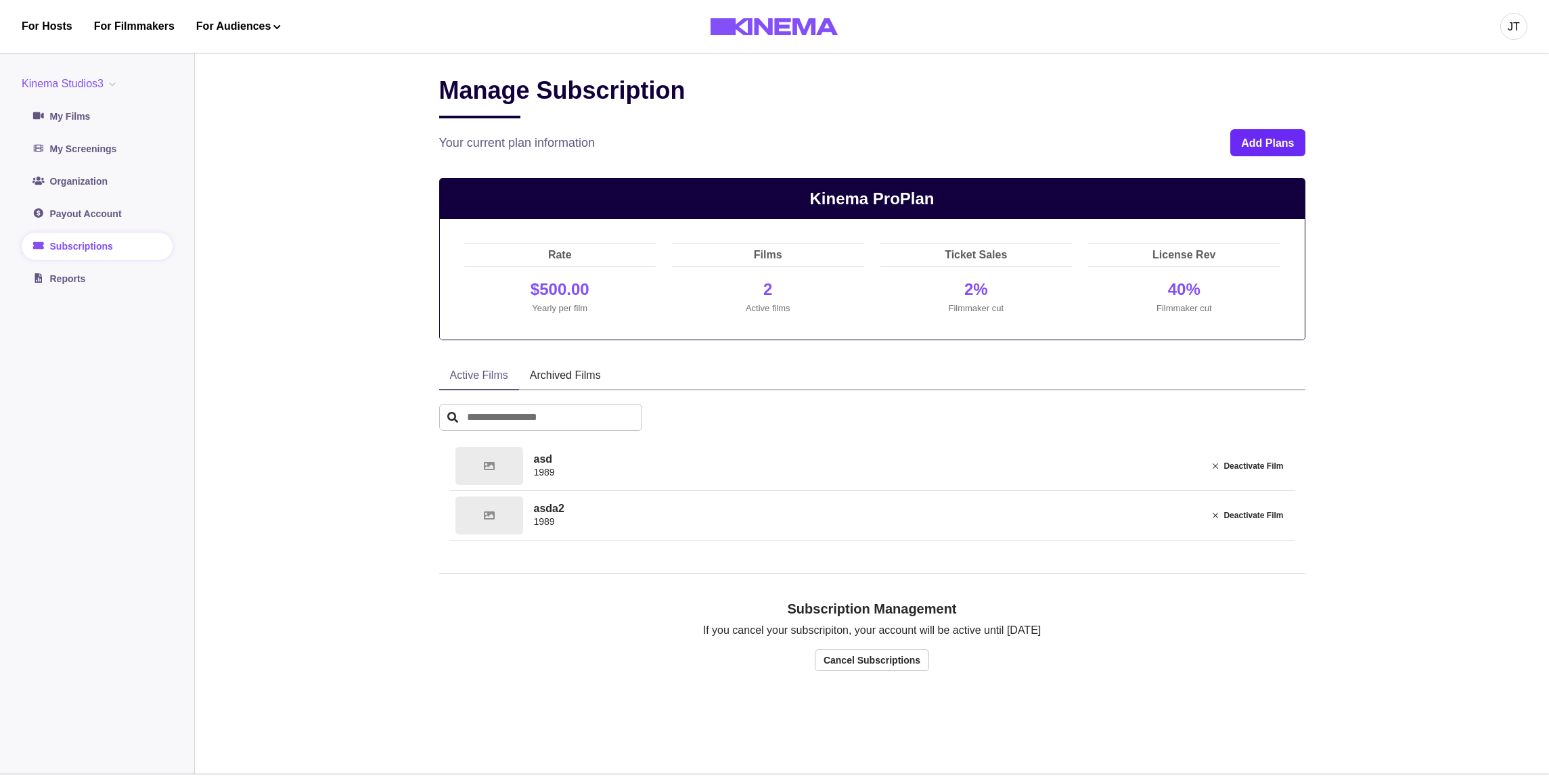
click at [1279, 147] on button "Add Plans" at bounding box center [1268, 143] width 74 height 27
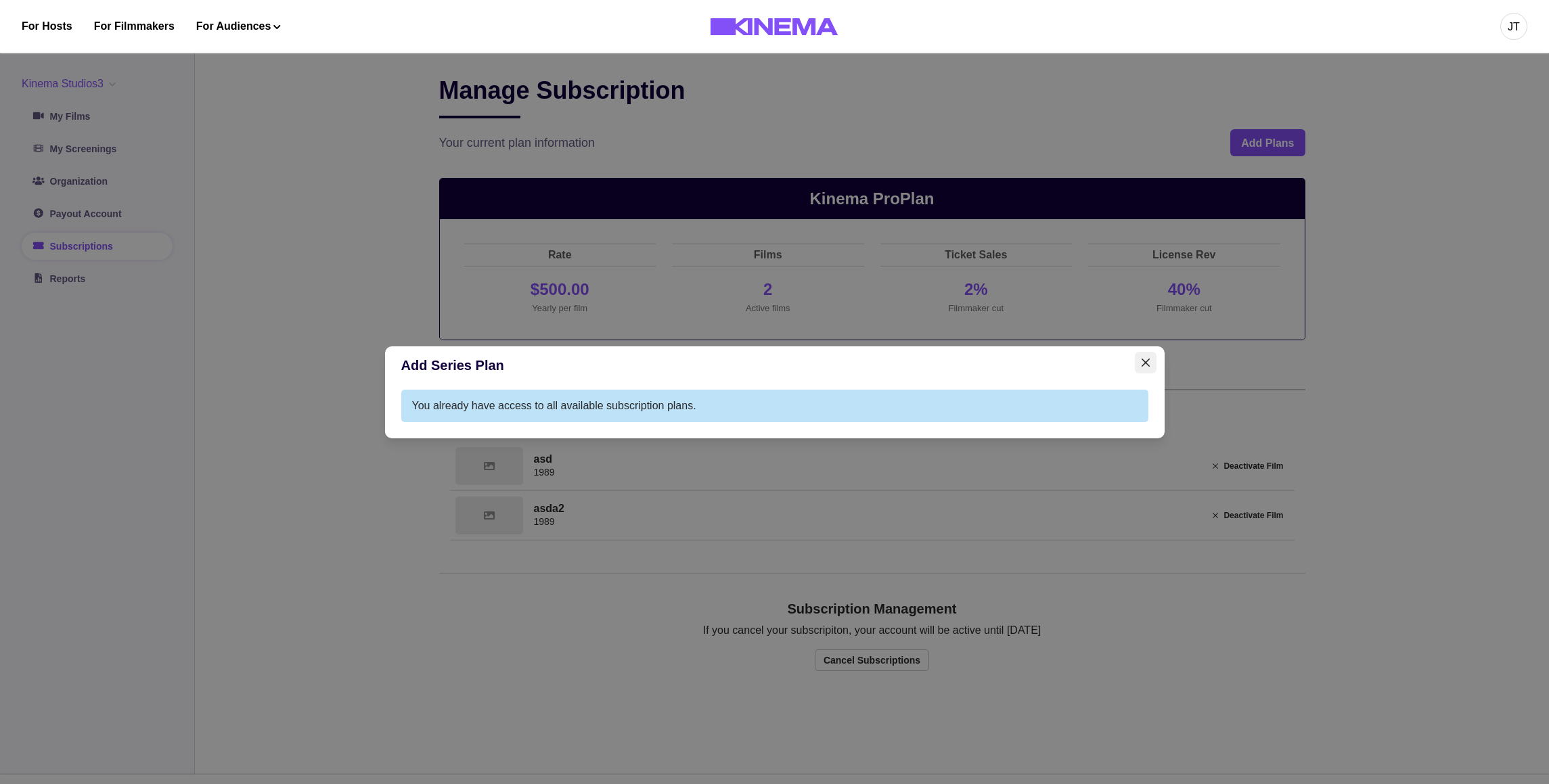
click at [1150, 365] on icon "Close" at bounding box center [1146, 362] width 8 height 8
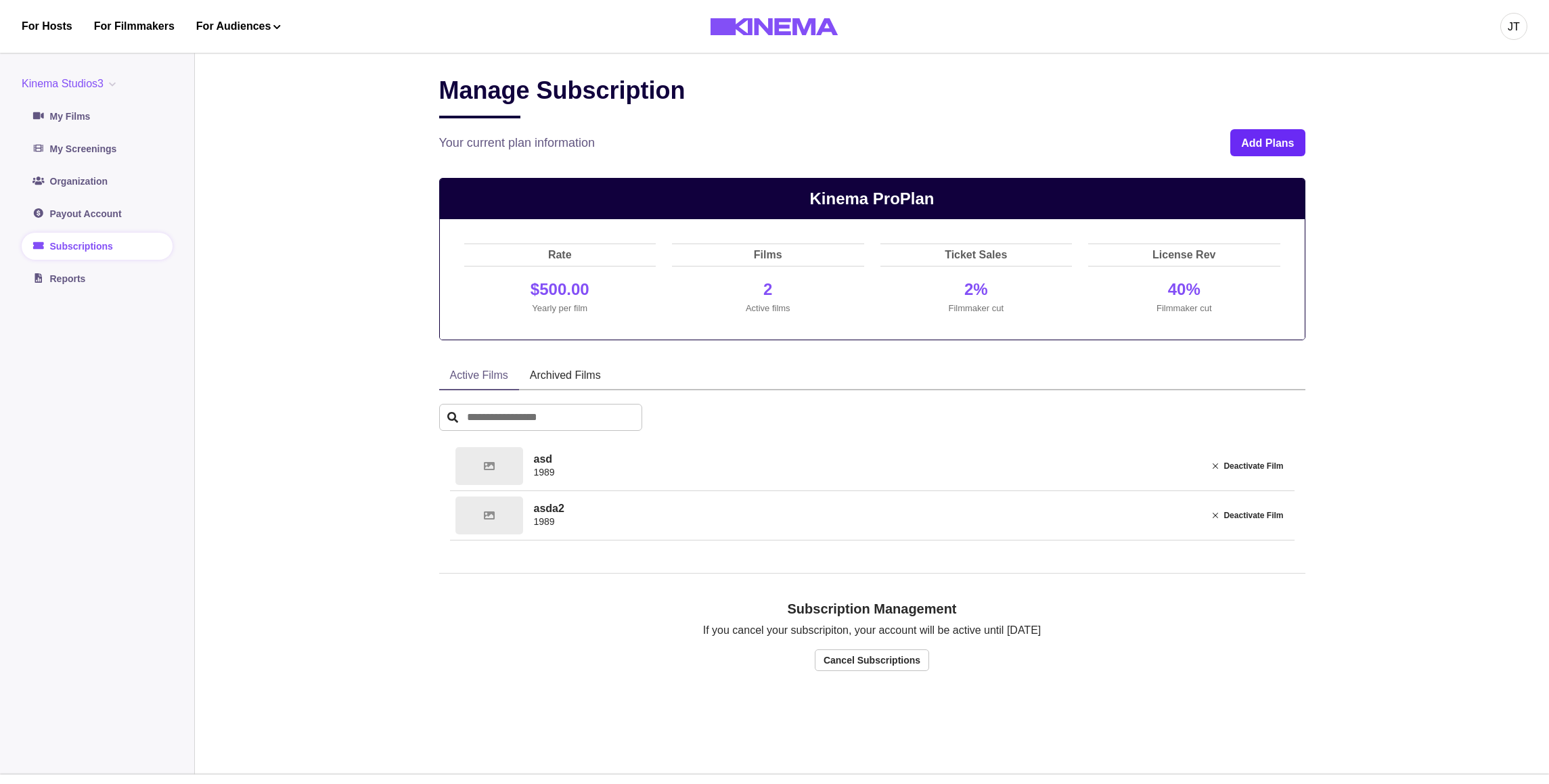
click at [1276, 147] on button "Add Plans" at bounding box center [1268, 143] width 74 height 27
click at [1238, 145] on button "Add Plans" at bounding box center [1268, 143] width 74 height 27
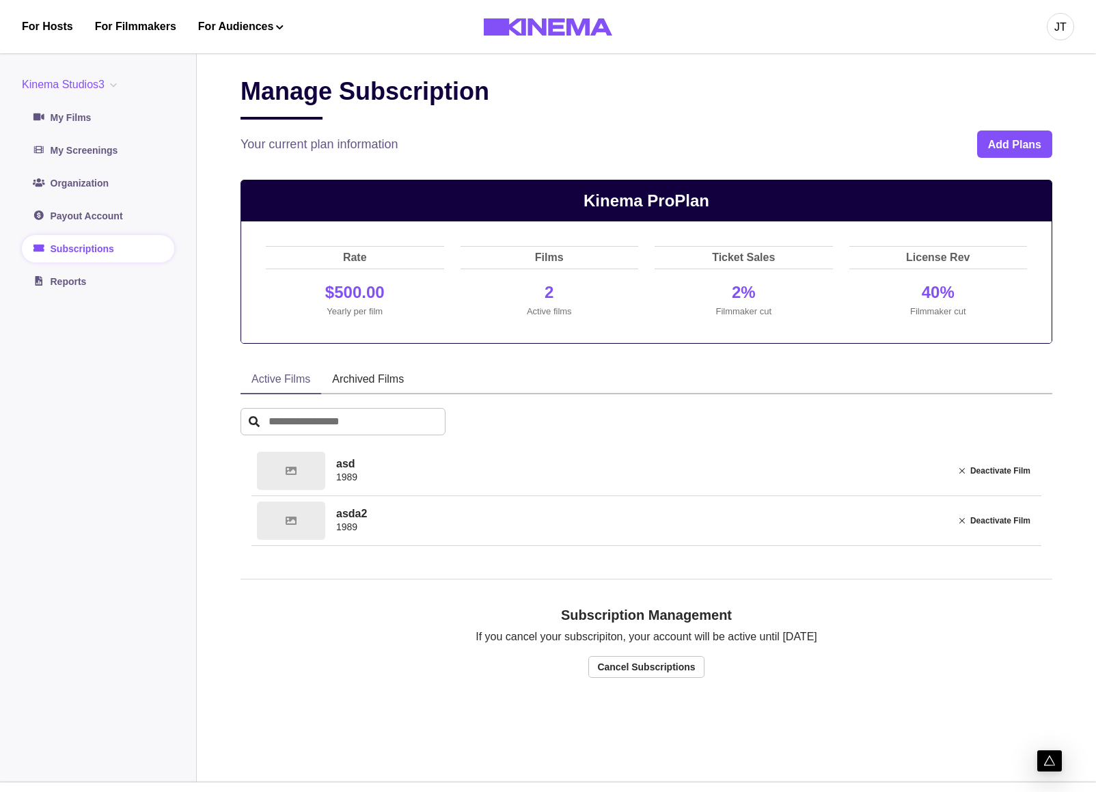
click at [843, 90] on div "Manage Subscription" at bounding box center [647, 98] width 812 height 43
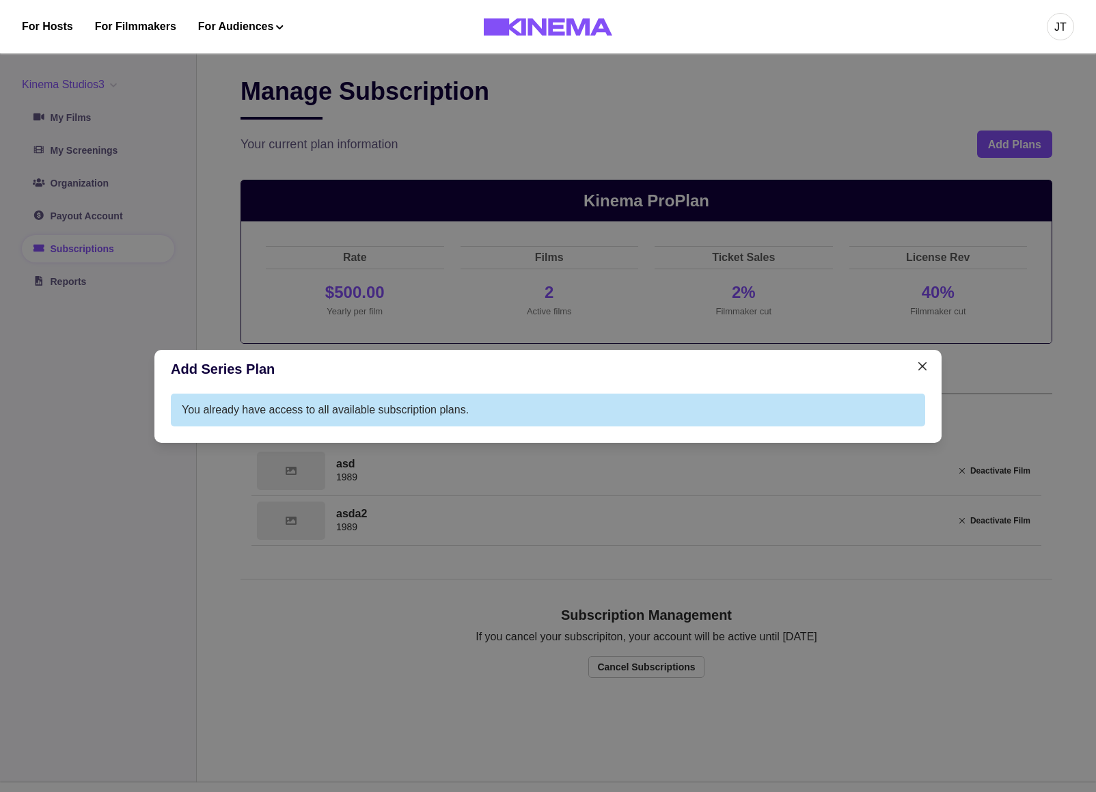
click at [687, 318] on div "Add Series Plan You already have access to all available subscription plans." at bounding box center [548, 396] width 1096 height 792
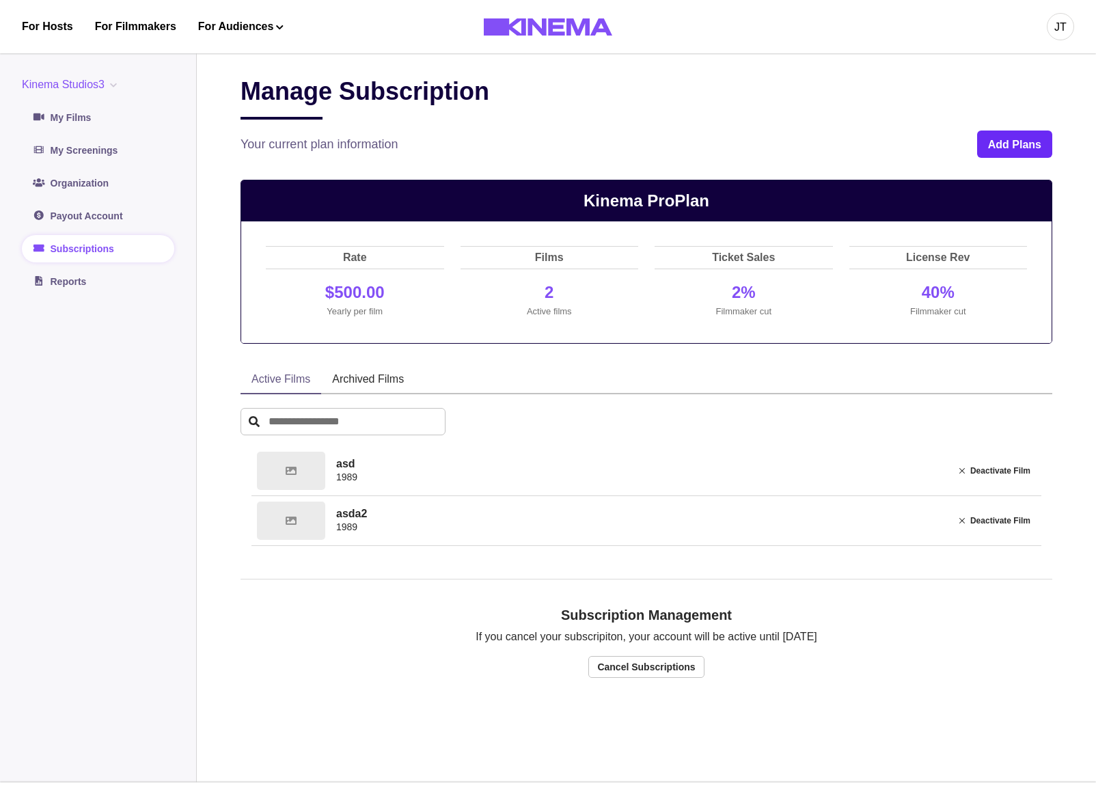
click at [1010, 148] on button "Add Plans" at bounding box center [1014, 144] width 75 height 27
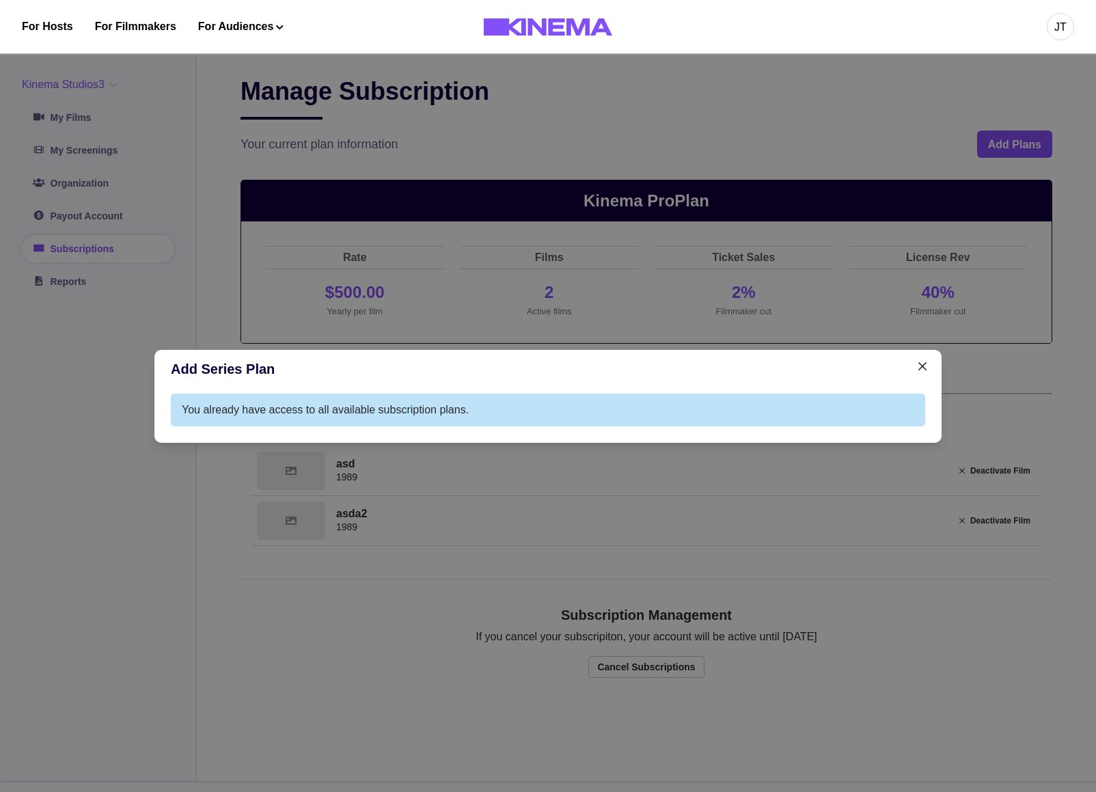
click at [880, 147] on div "Add Series Plan You already have access to all available subscription plans." at bounding box center [548, 396] width 1096 height 792
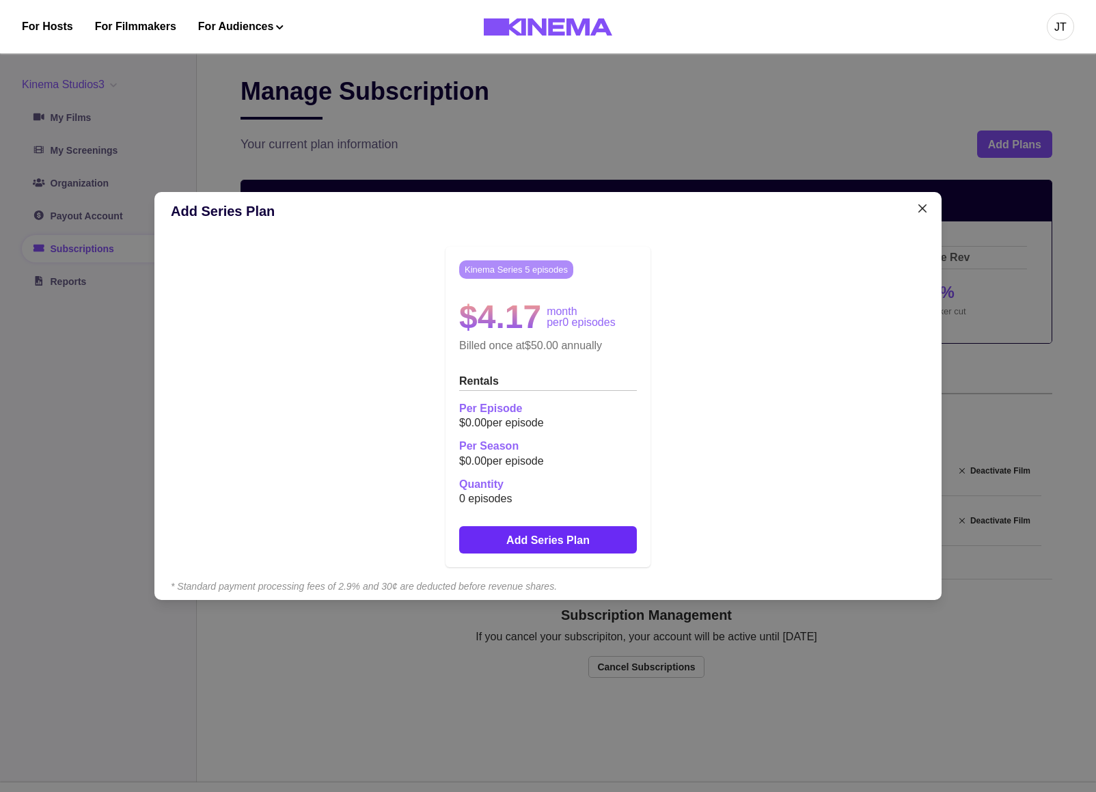
click at [563, 540] on button "Add Series Plan" at bounding box center [548, 539] width 178 height 27
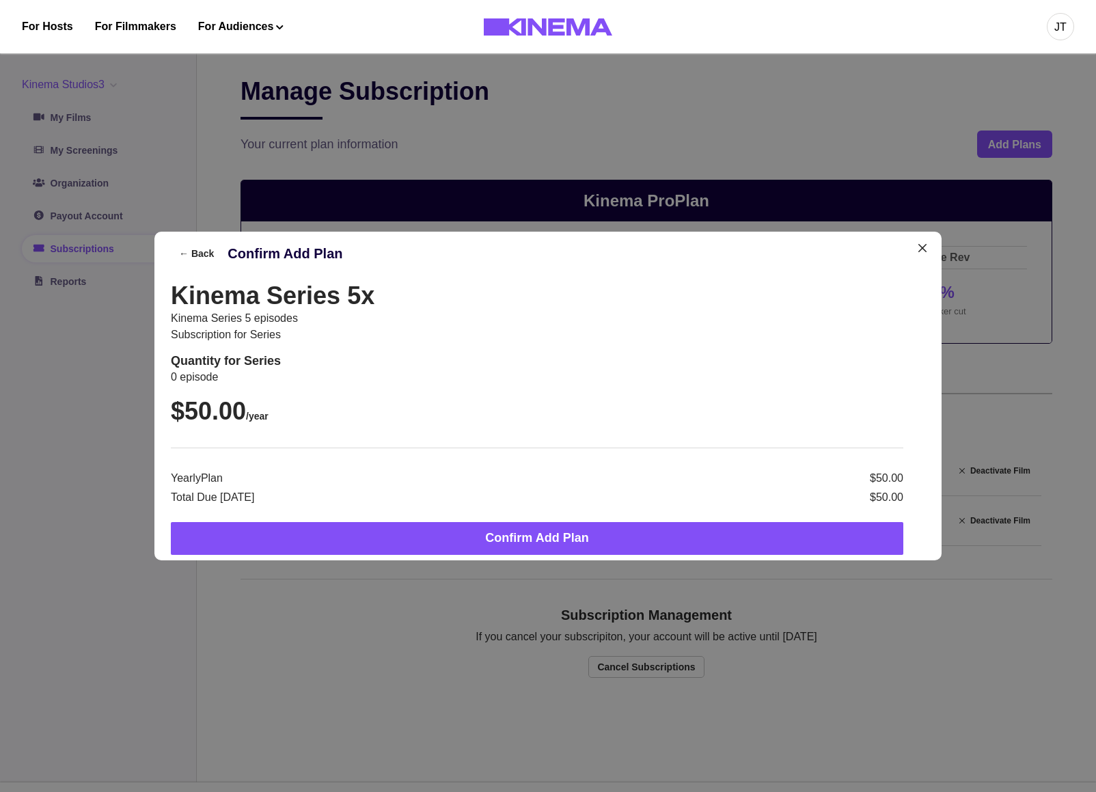
click at [694, 446] on div "Kinema Series 5x Kinema Series 5 episodes Subscription for series Quantity for …" at bounding box center [548, 418] width 755 height 274
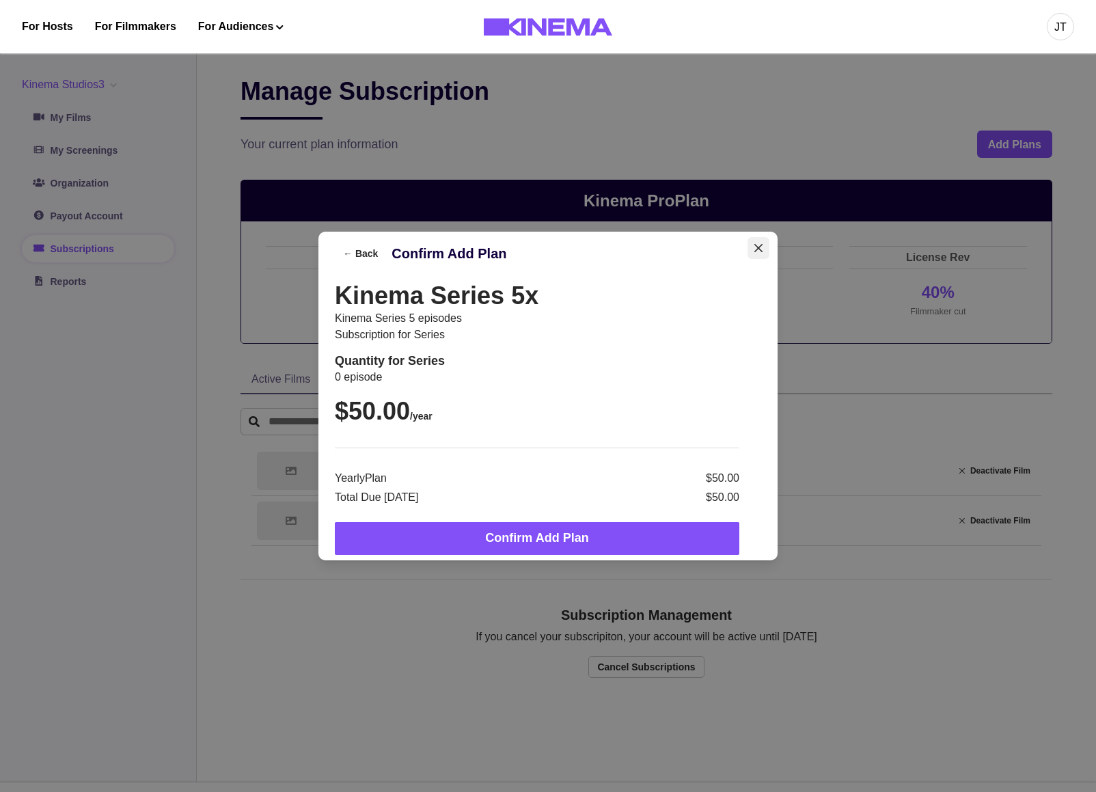
click at [763, 252] on icon "Close" at bounding box center [759, 248] width 8 height 8
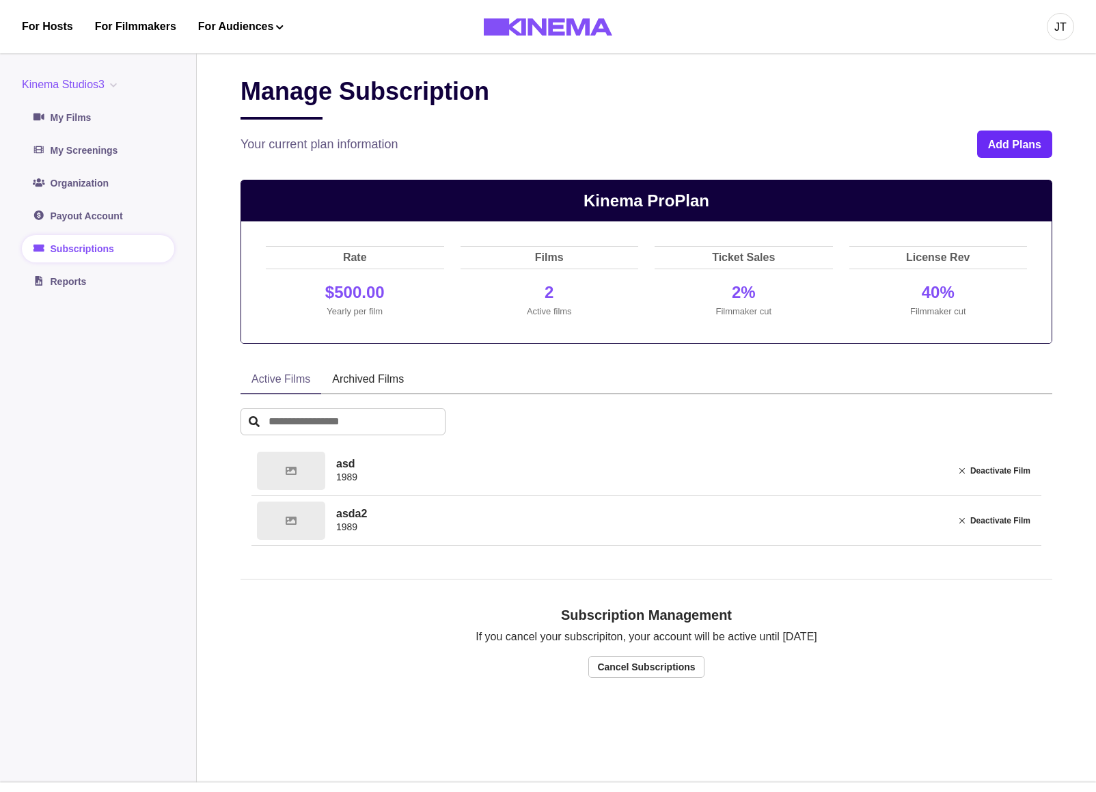
click at [1002, 148] on button "Add Plans" at bounding box center [1014, 144] width 75 height 27
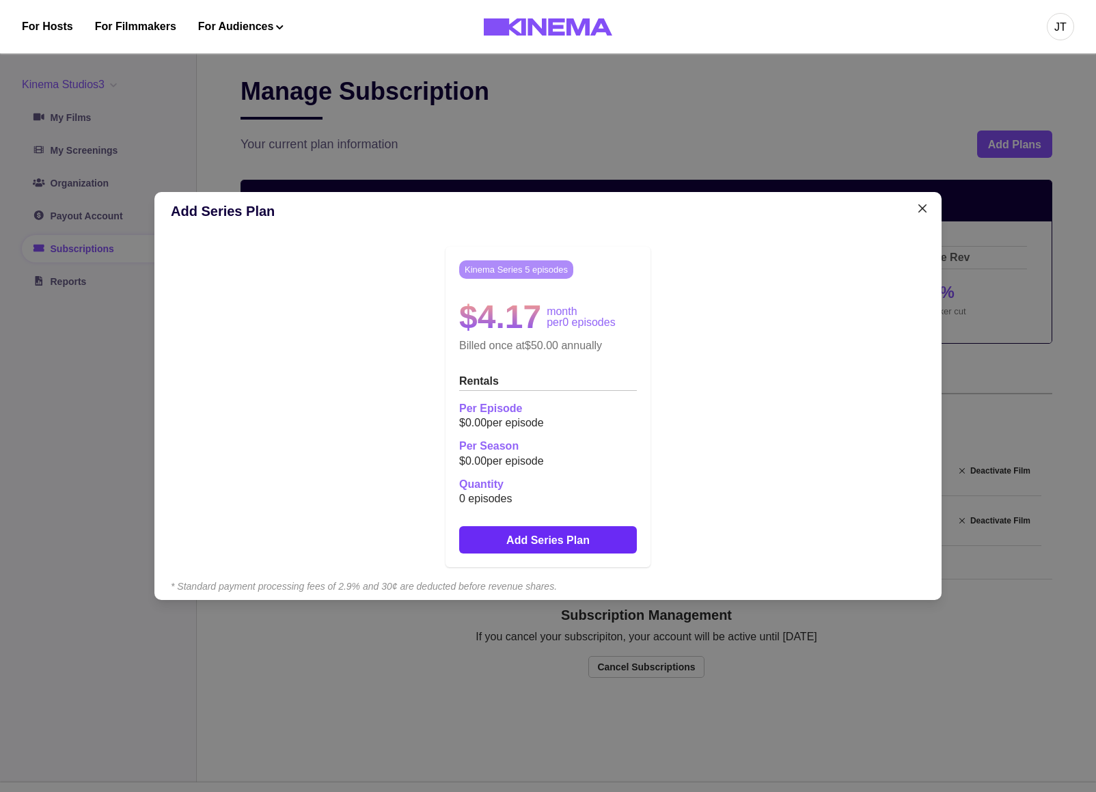
click at [583, 541] on button "Add Series Plan" at bounding box center [548, 539] width 178 height 27
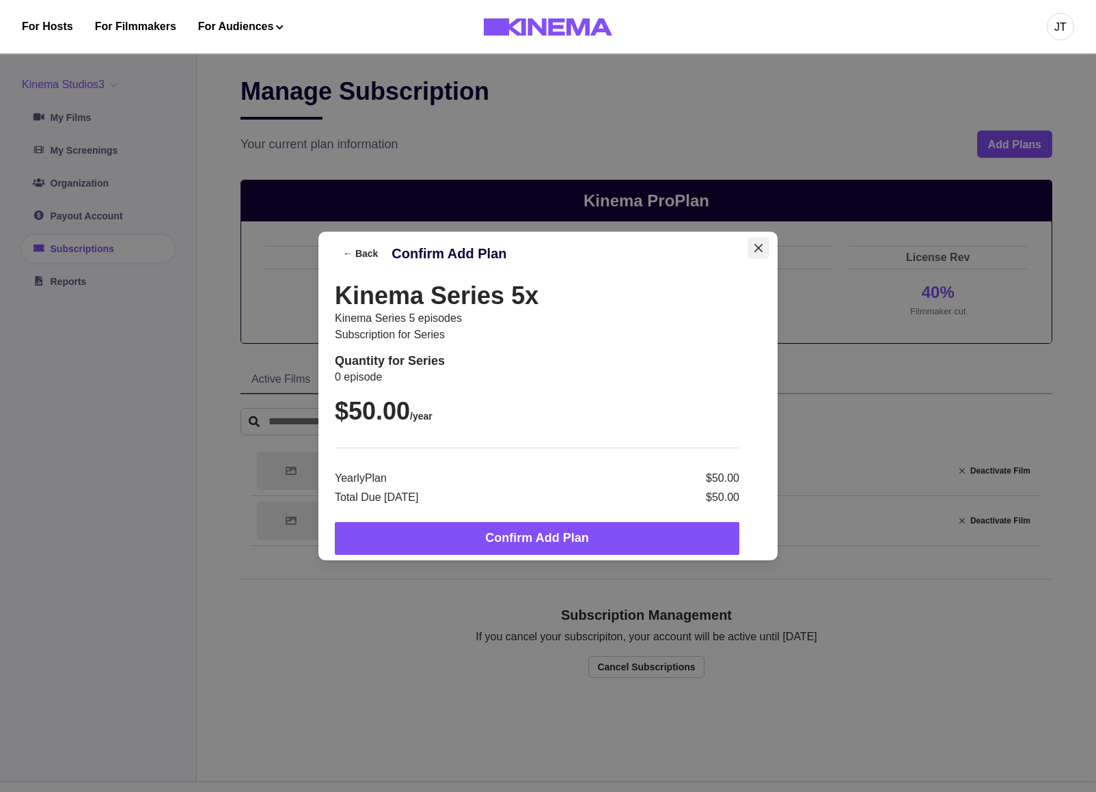
click at [767, 243] on button "Close" at bounding box center [759, 248] width 22 height 22
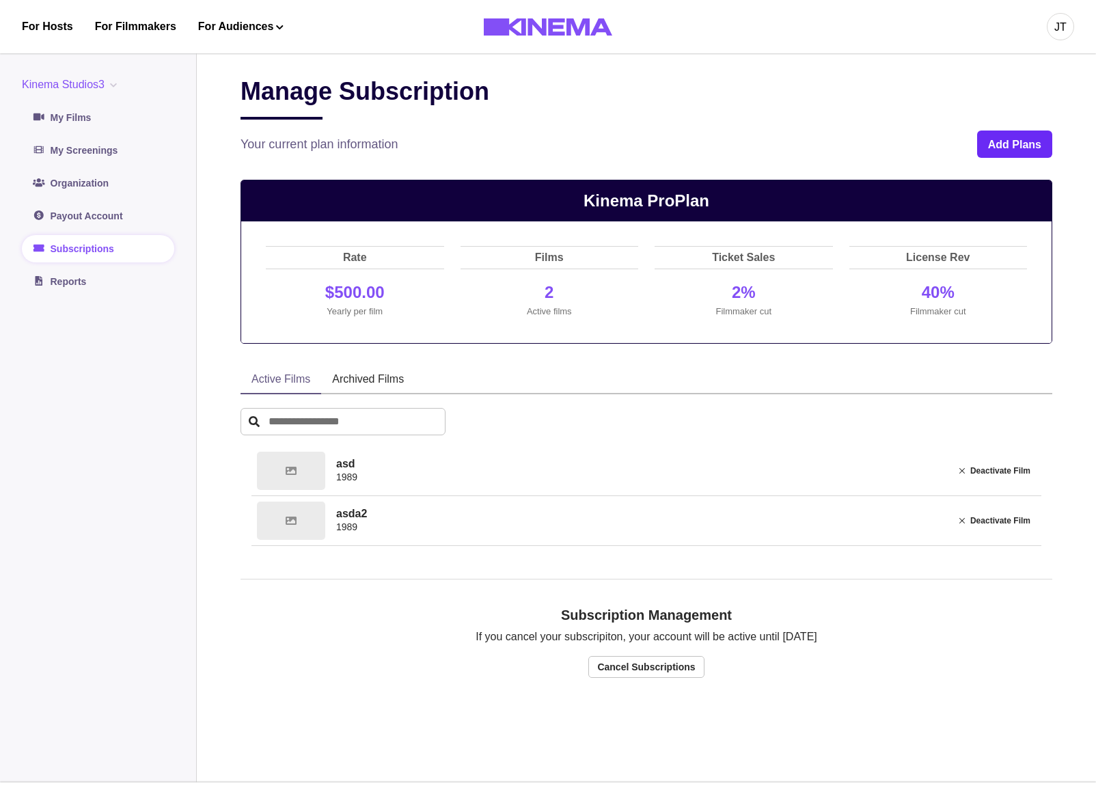
click at [983, 141] on button "Add Plans" at bounding box center [1014, 144] width 75 height 27
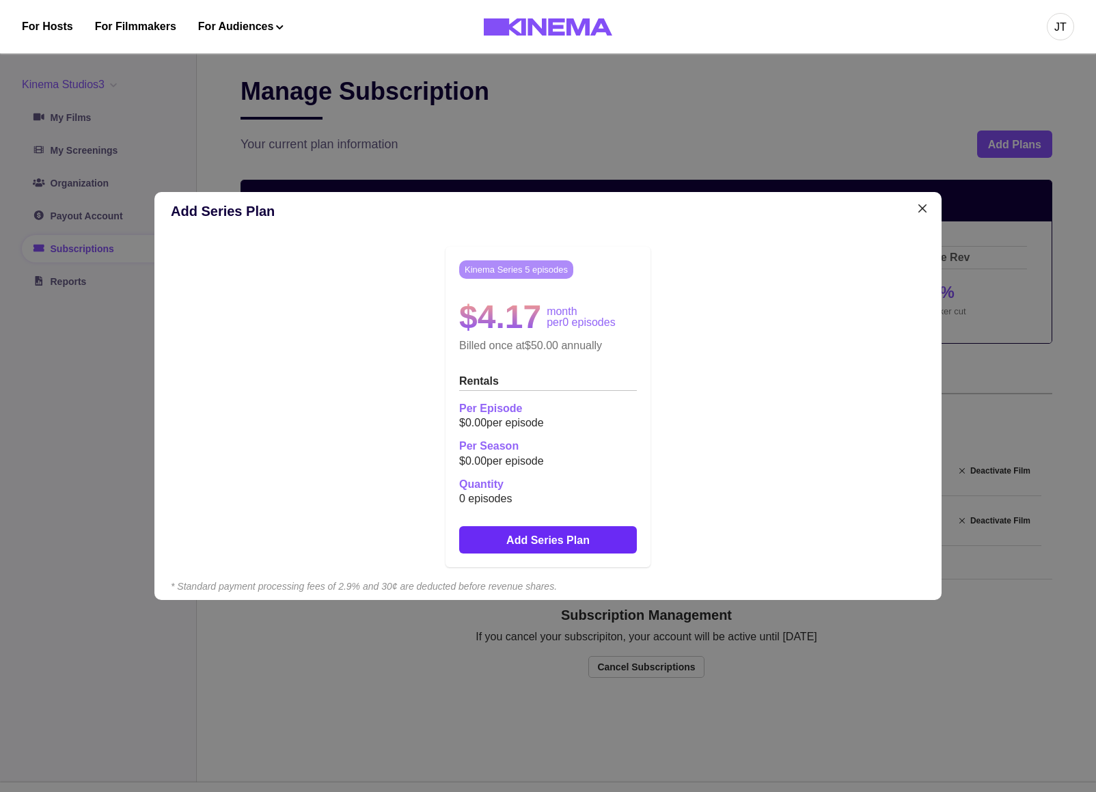
click at [604, 526] on div "Kinema Series 5 episodes $4.17 month per 0 episodes Billed once at $50.00 annua…" at bounding box center [548, 406] width 178 height 293
click at [603, 533] on button "Add Series Plan" at bounding box center [548, 539] width 178 height 27
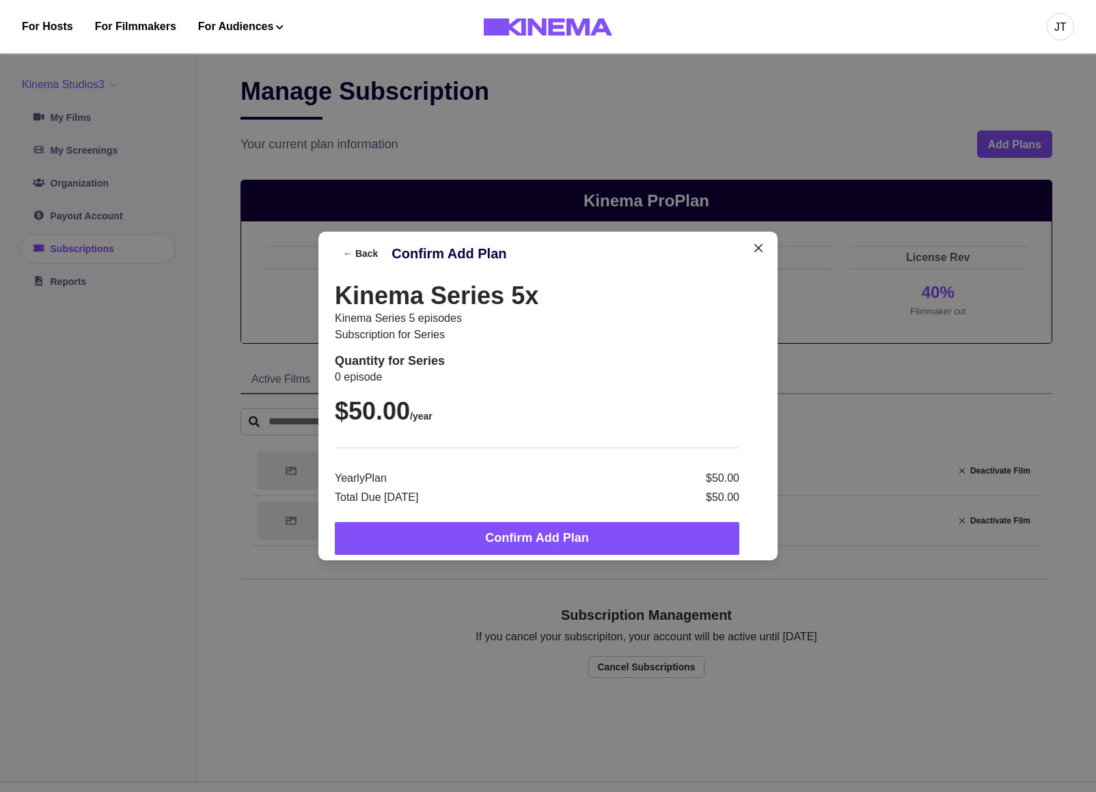
click at [74, 85] on div "← Back Confirm Add Plan Kinema Series 5x Kinema Series 5 episodes Subscription …" at bounding box center [548, 396] width 1096 height 792
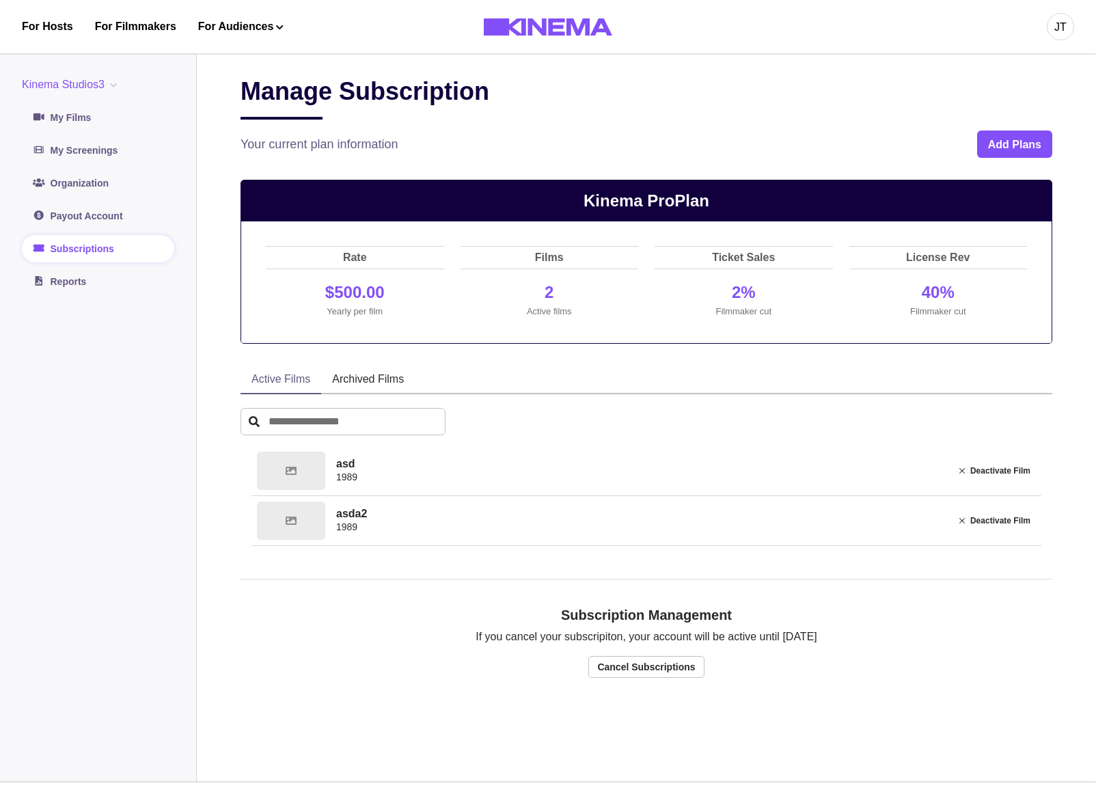
click at [81, 87] on button "Kinema Studios3" at bounding box center [72, 85] width 100 height 16
click at [74, 196] on button "org3" at bounding box center [99, 190] width 152 height 25
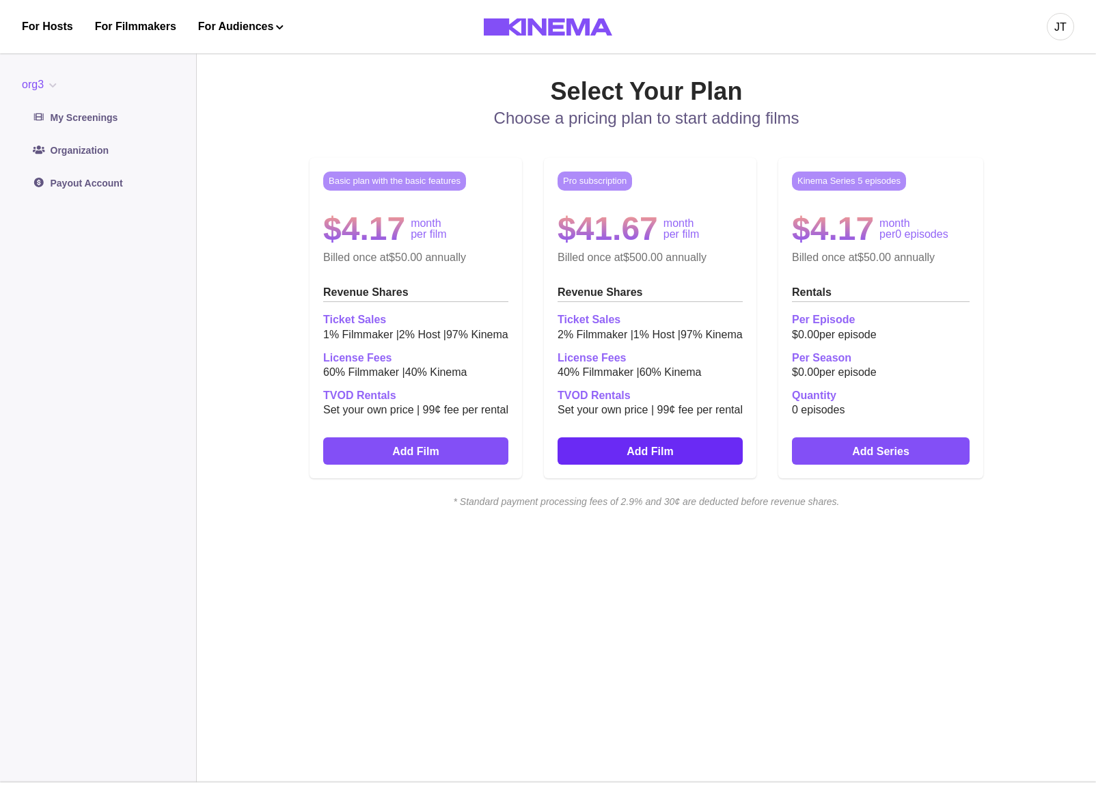
click at [660, 461] on link "Add Film" at bounding box center [650, 450] width 185 height 27
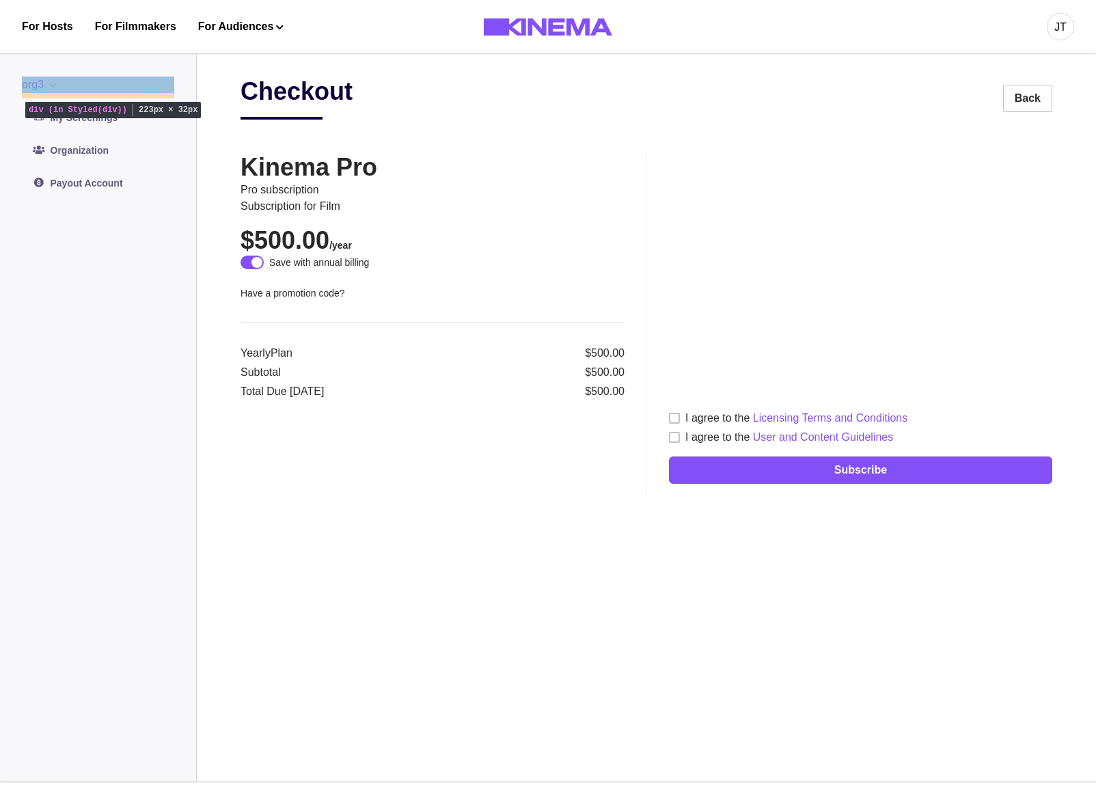
click at [105, 81] on div "org3 Kinema Studios3 Org2 org1 org3" at bounding box center [98, 85] width 152 height 16
click at [62, 90] on button "org3" at bounding box center [42, 85] width 40 height 16
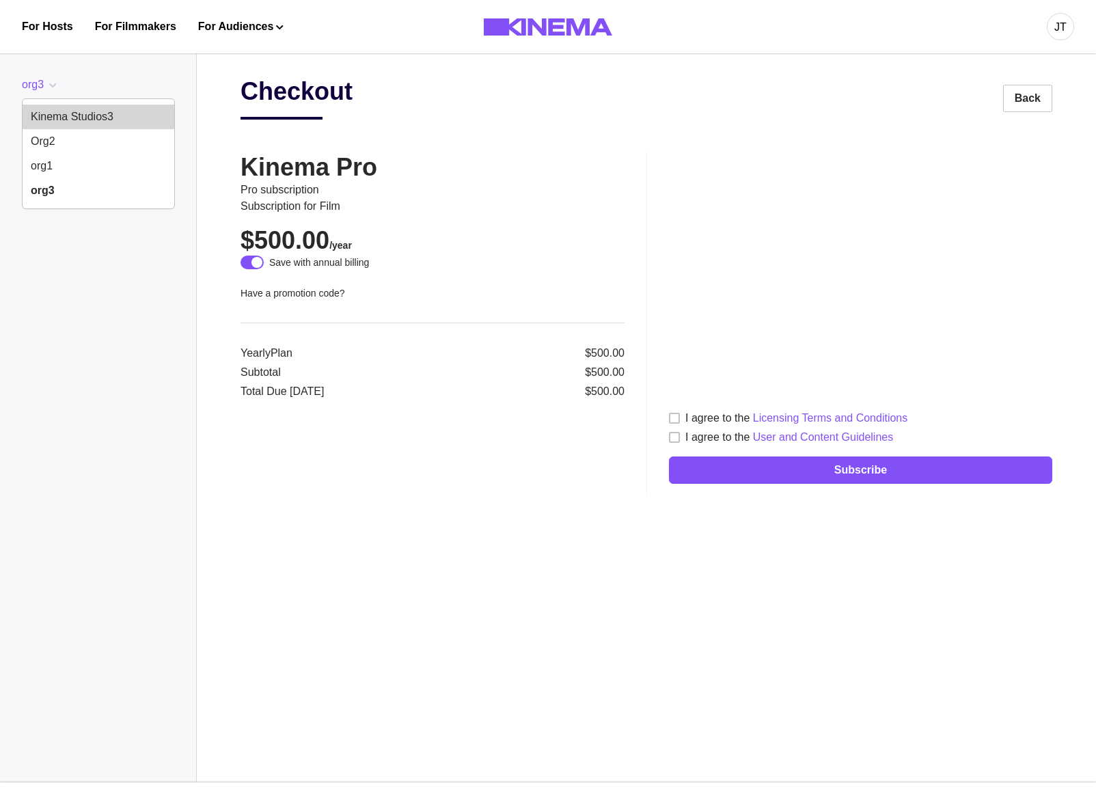
click at [59, 111] on button "Kinema Studios3" at bounding box center [99, 117] width 152 height 25
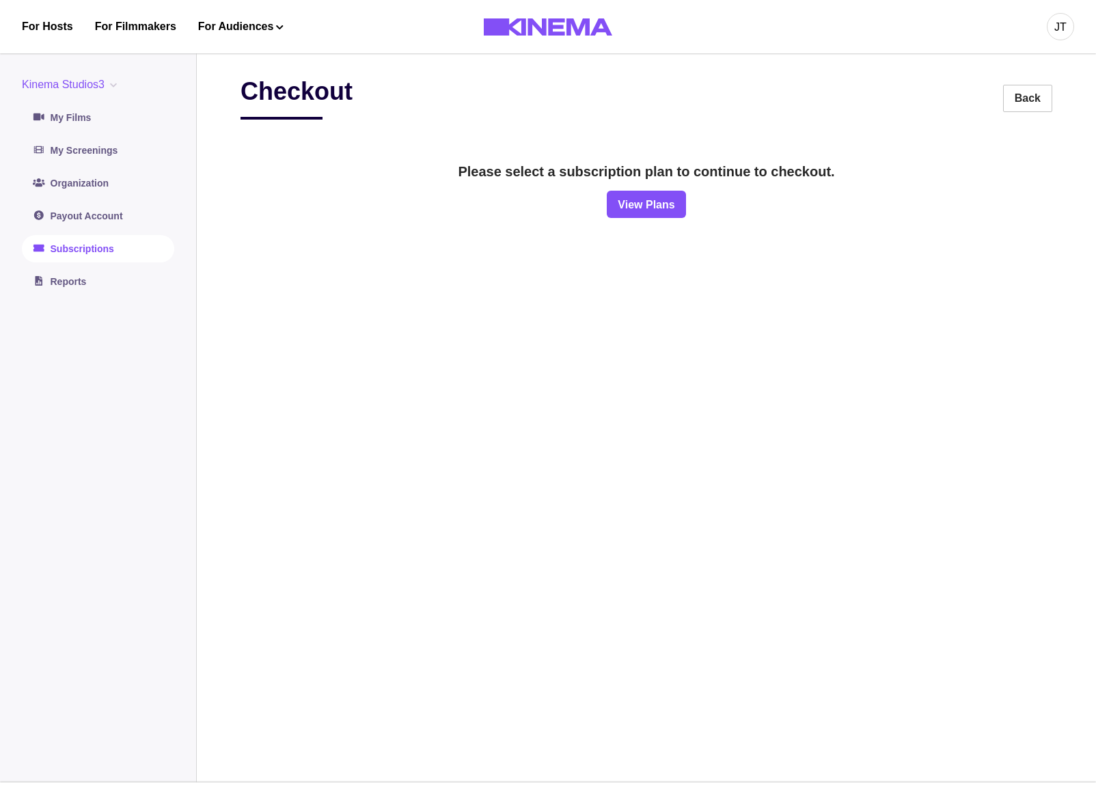
click at [75, 249] on link "Subscriptions" at bounding box center [98, 248] width 152 height 27
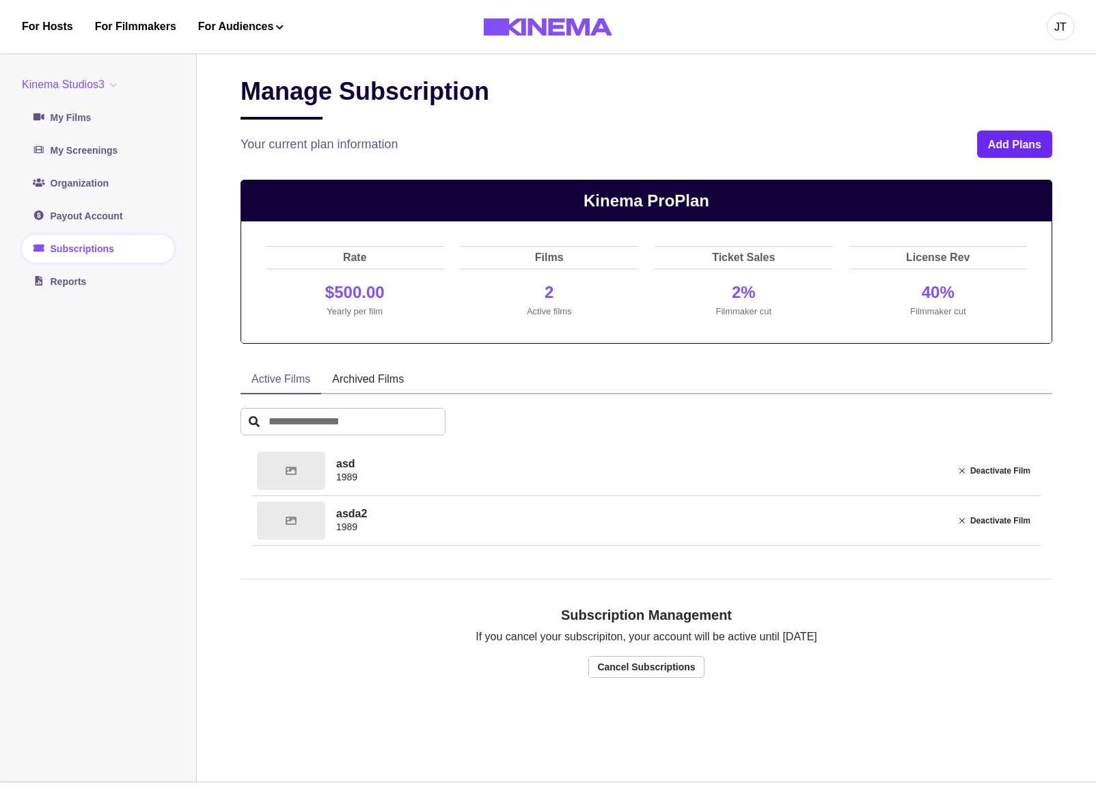
click at [1016, 154] on button "Add Plans" at bounding box center [1014, 144] width 75 height 27
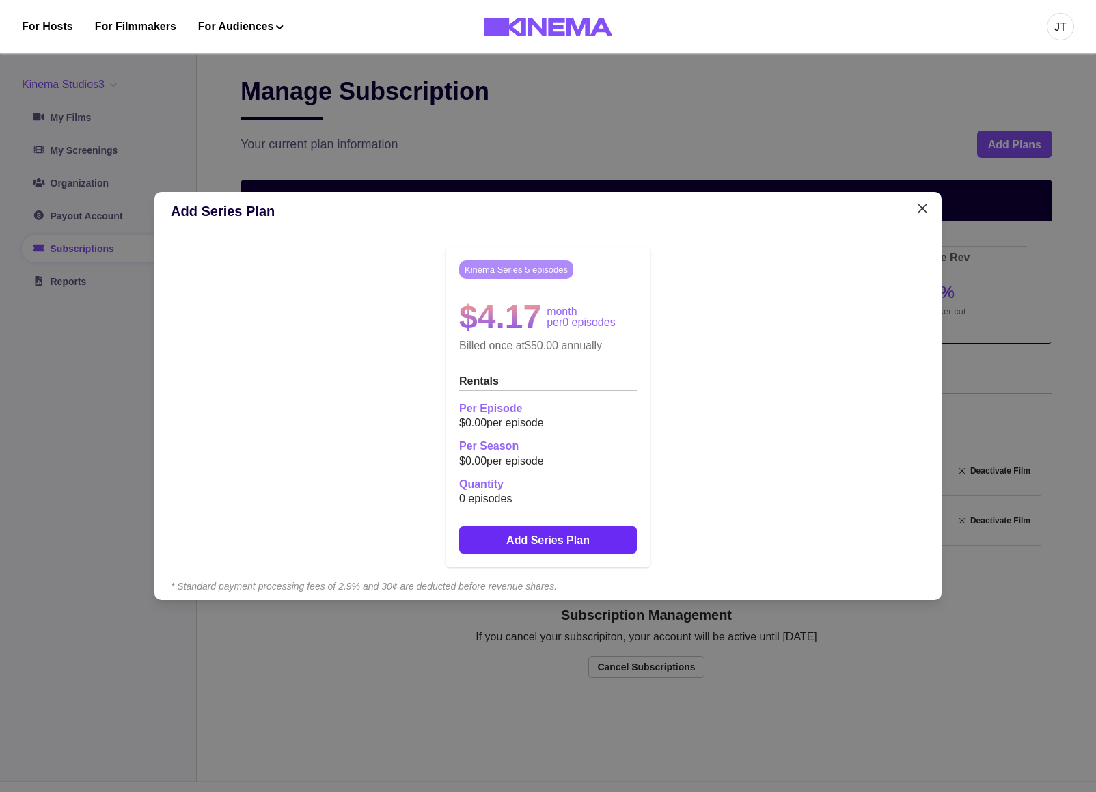
click at [543, 542] on button "Add Series Plan" at bounding box center [548, 539] width 178 height 27
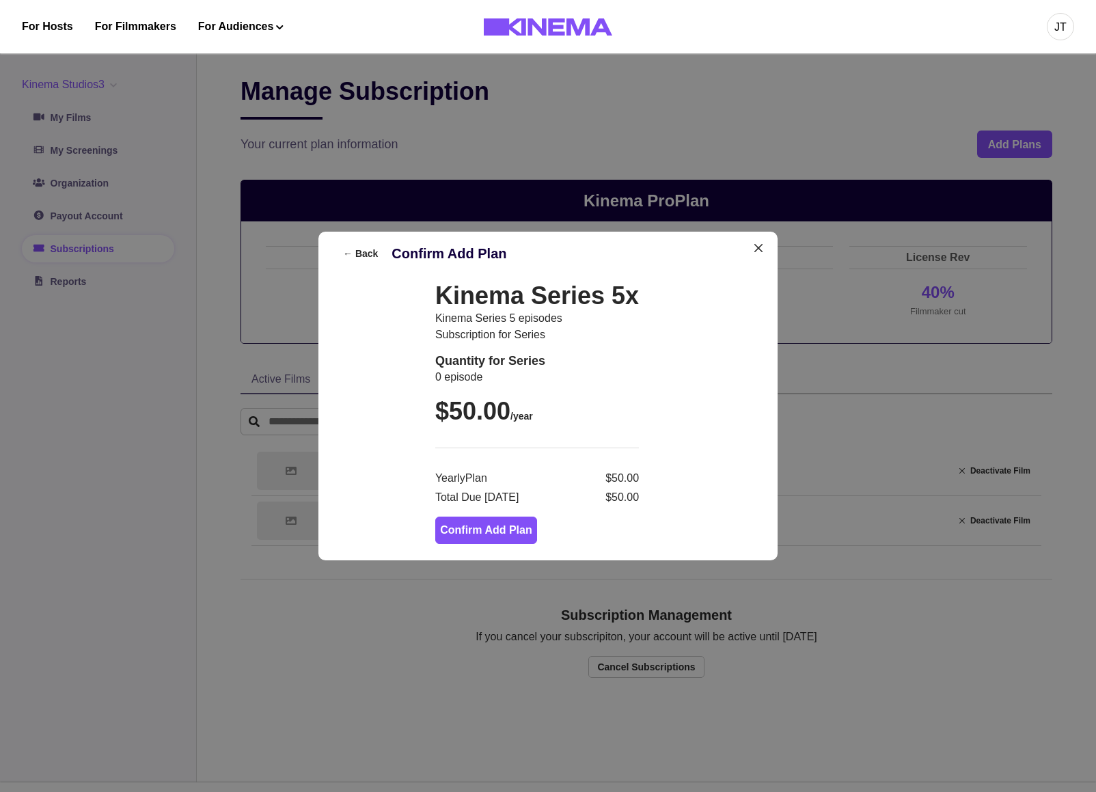
click at [639, 338] on p "Subscription for series" at bounding box center [537, 335] width 204 height 16
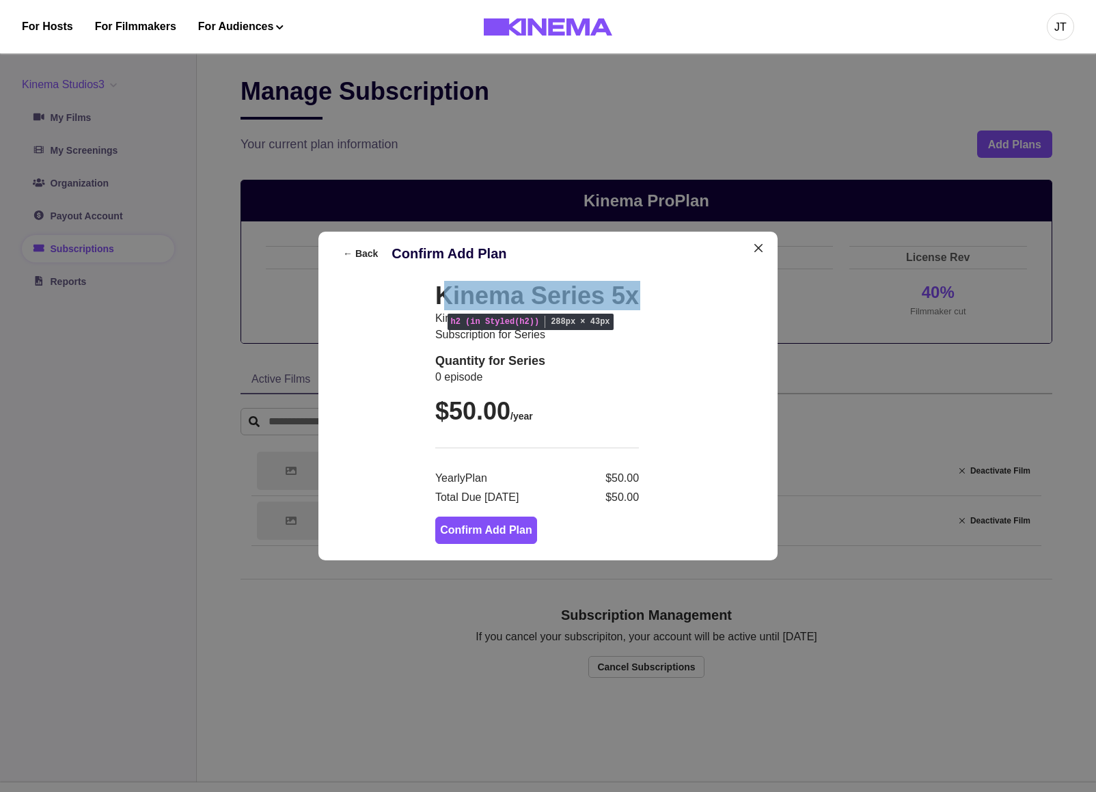
click at [603, 297] on h2 "Kinema Series 5x" at bounding box center [537, 295] width 204 height 29
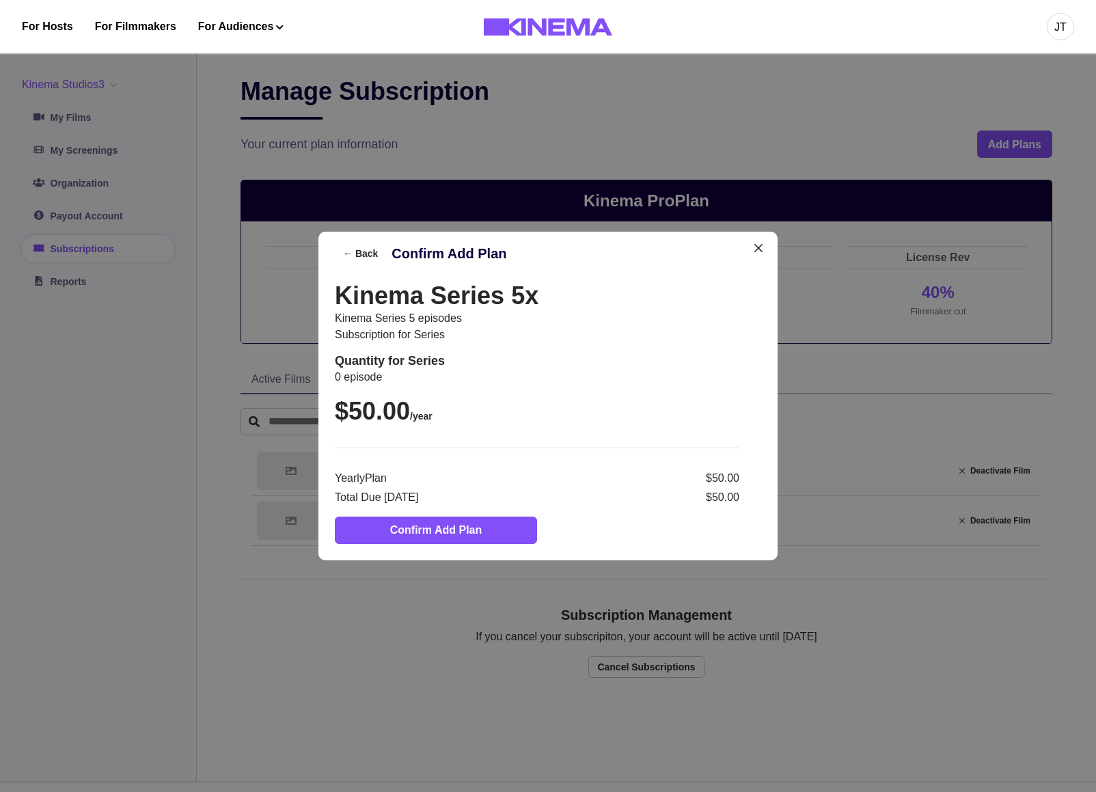
click at [578, 526] on div "Kinema Series 5x Kinema Series 5 episodes Subscription for series Quantity for …" at bounding box center [548, 418] width 426 height 274
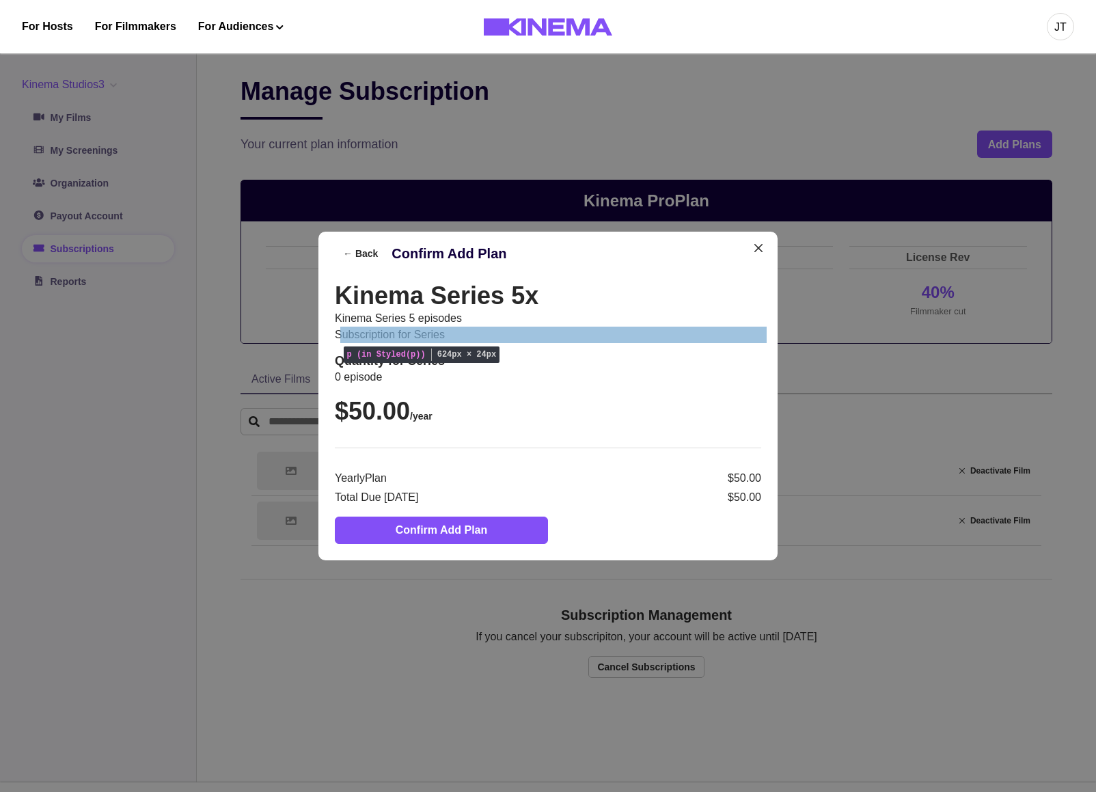
click at [662, 340] on p "Subscription for series" at bounding box center [548, 335] width 426 height 16
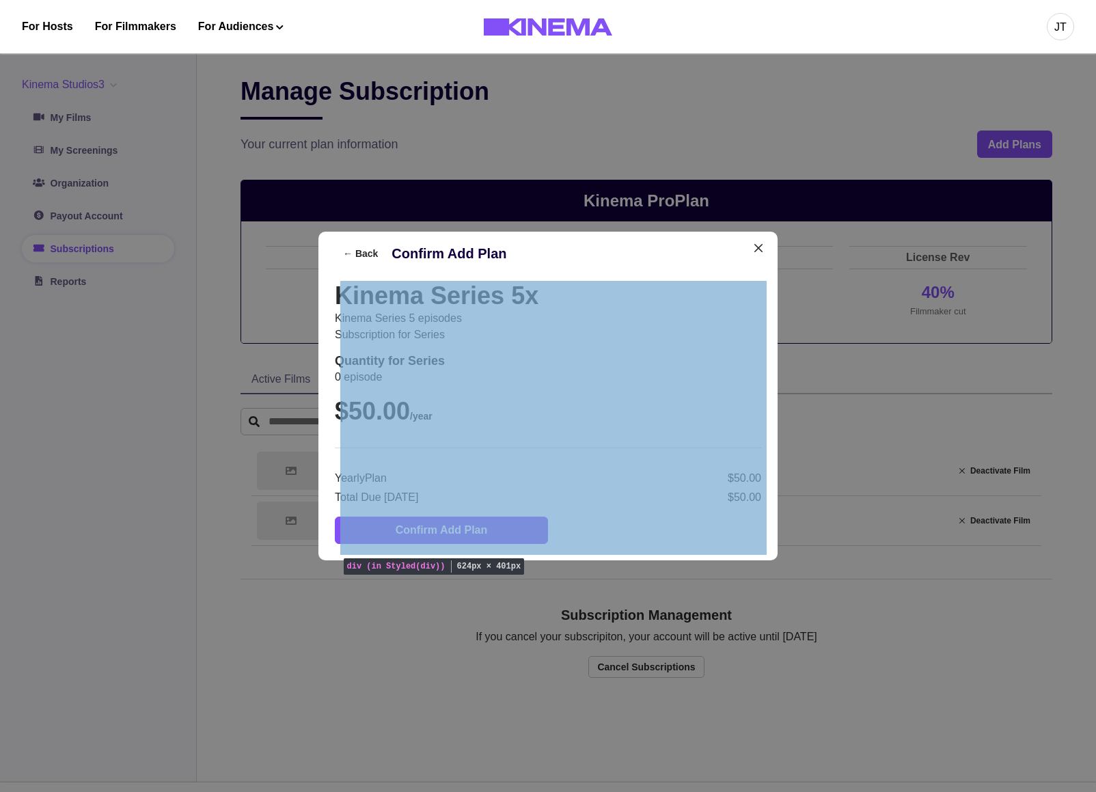
click at [560, 527] on div "Kinema Series 5x Kinema Series 5 episodes Subscription for series Quantity for …" at bounding box center [548, 418] width 426 height 274
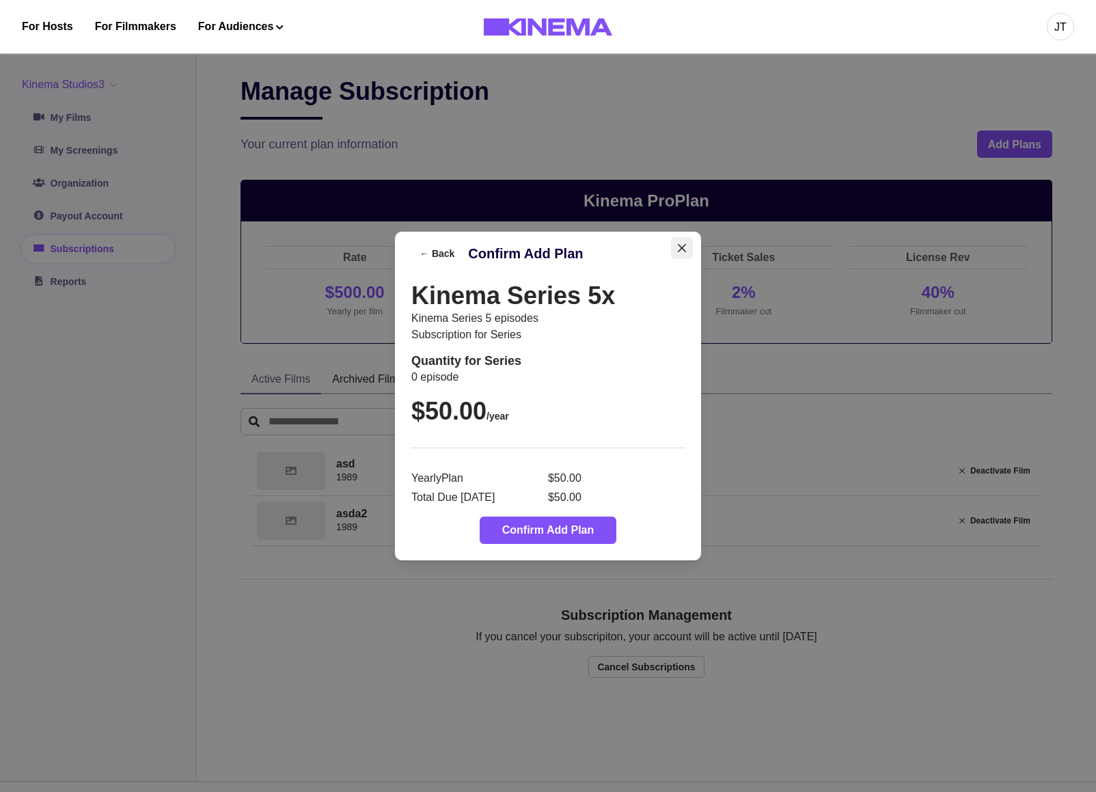
click at [686, 252] on icon "Close" at bounding box center [682, 248] width 8 height 8
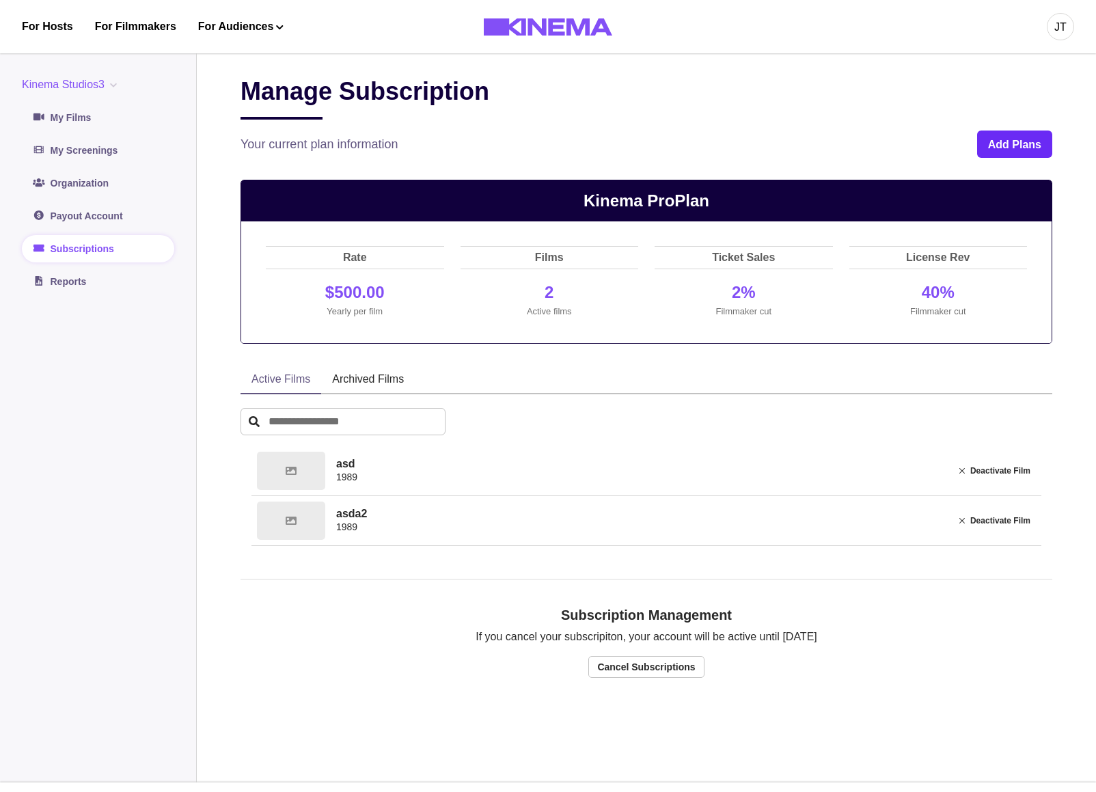
click at [1004, 146] on button "Add Plans" at bounding box center [1014, 144] width 75 height 27
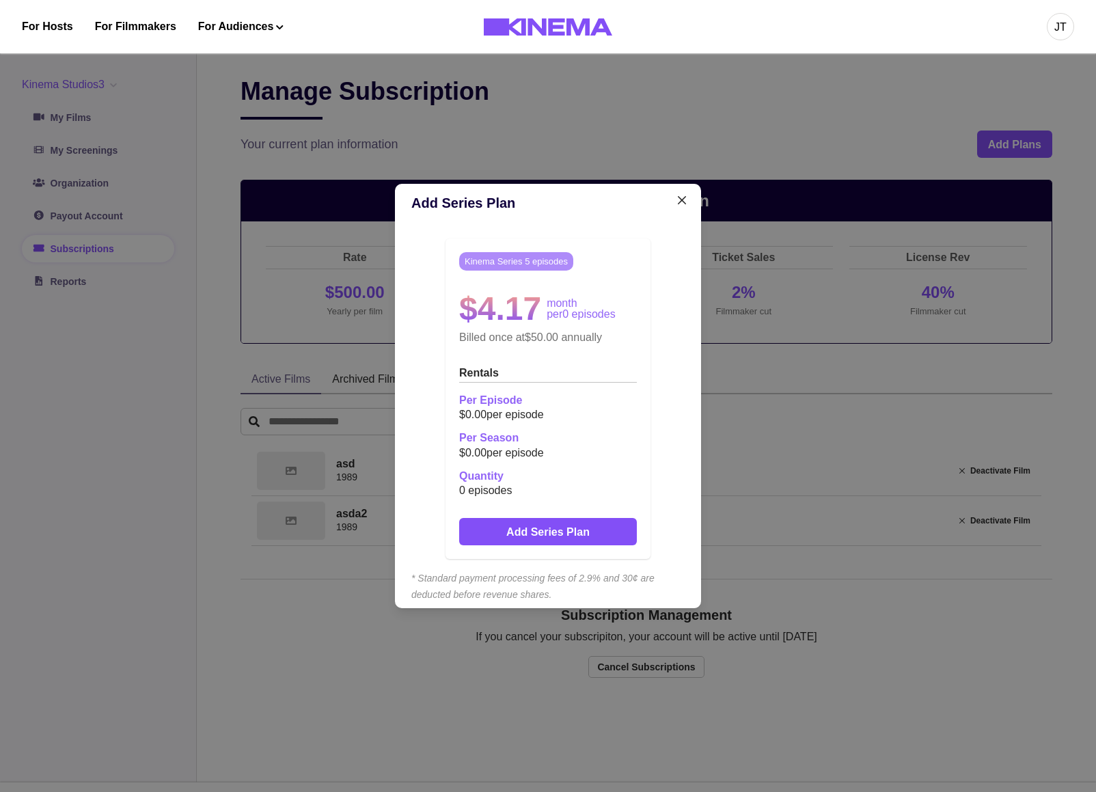
click at [390, 148] on div "Add Series Plan Kinema Series 5 episodes $4.17 month per 0 episodes Billed once…" at bounding box center [548, 396] width 1096 height 792
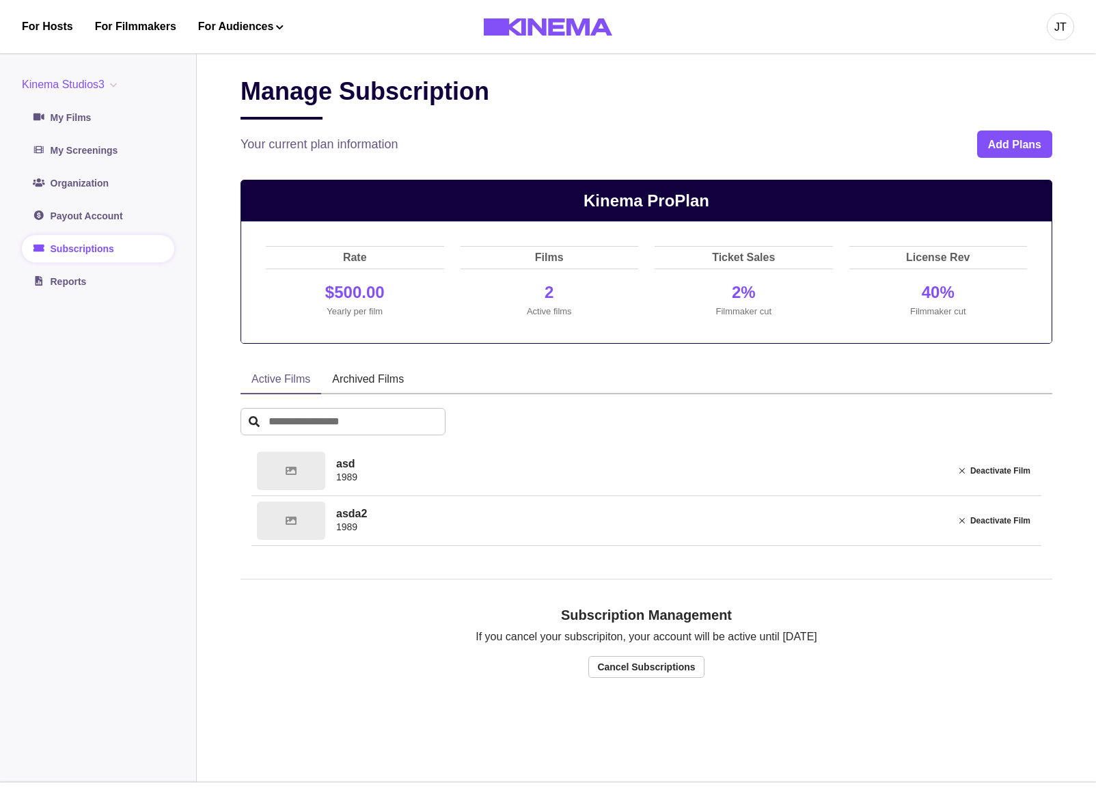
click at [75, 81] on button "Kinema Studios3" at bounding box center [72, 85] width 100 height 16
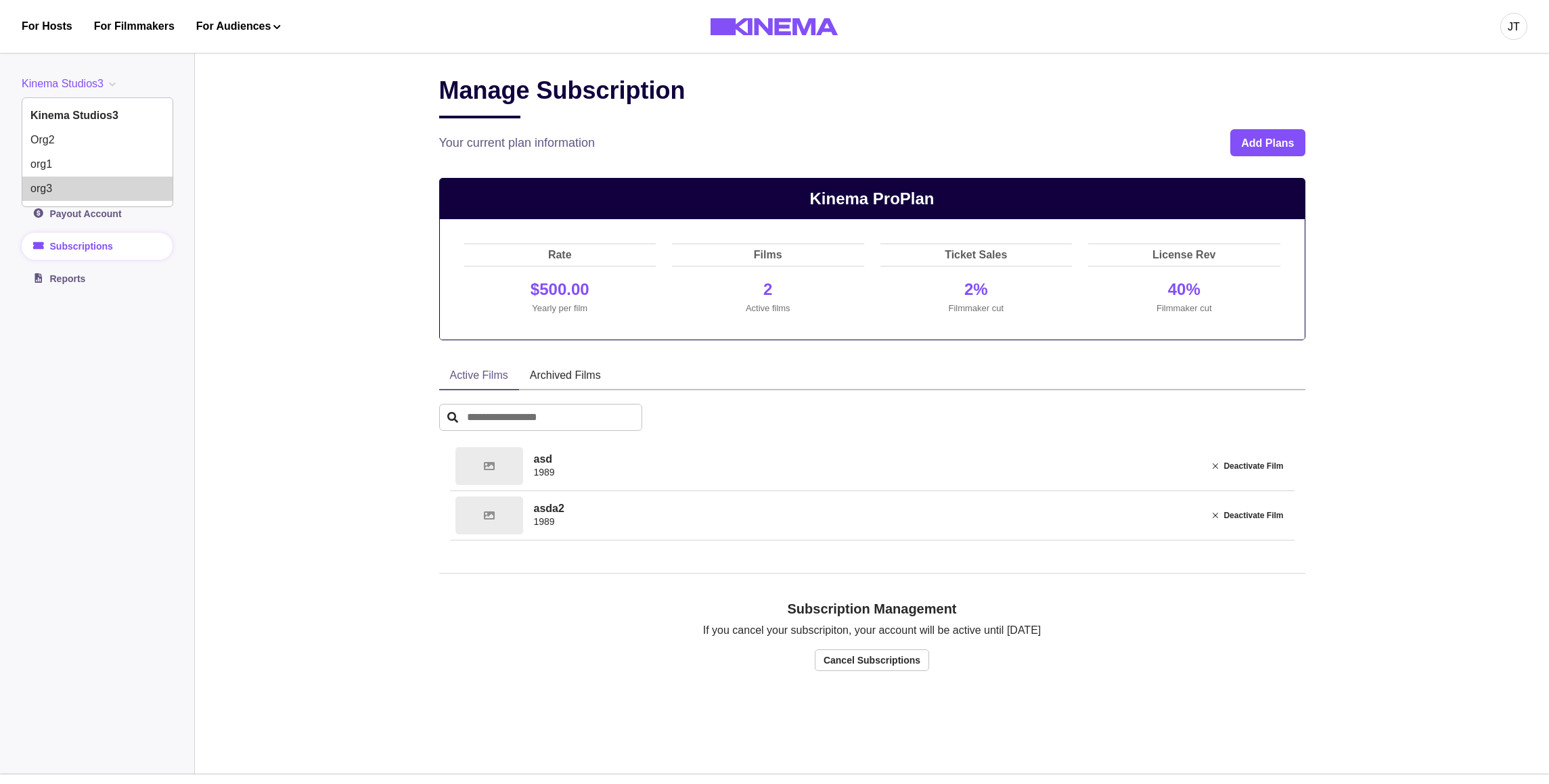
click at [66, 199] on button "org3" at bounding box center [98, 188] width 151 height 25
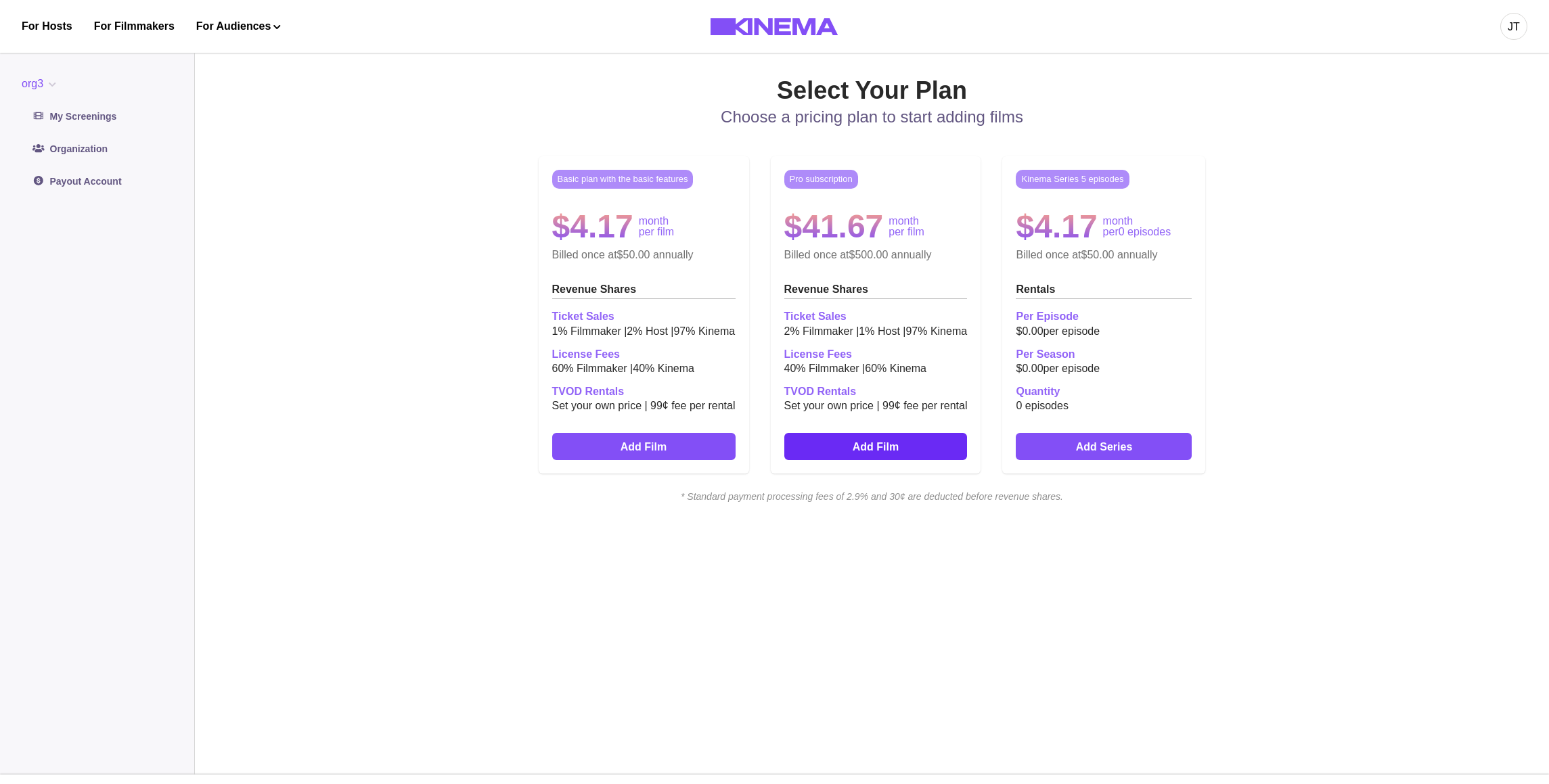
click at [822, 458] on link "Add Film" at bounding box center [876, 445] width 183 height 27
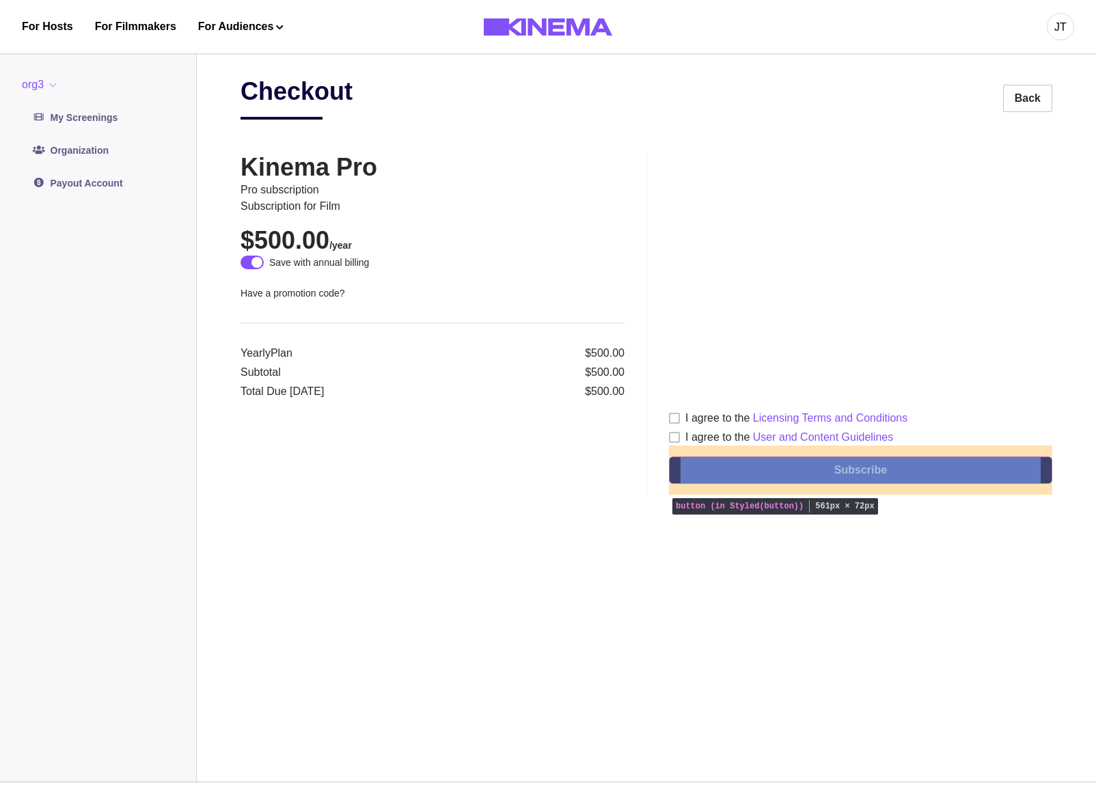
click at [797, 473] on button "Subscribe" at bounding box center [860, 470] width 383 height 27
